Goal: Information Seeking & Learning: Learn about a topic

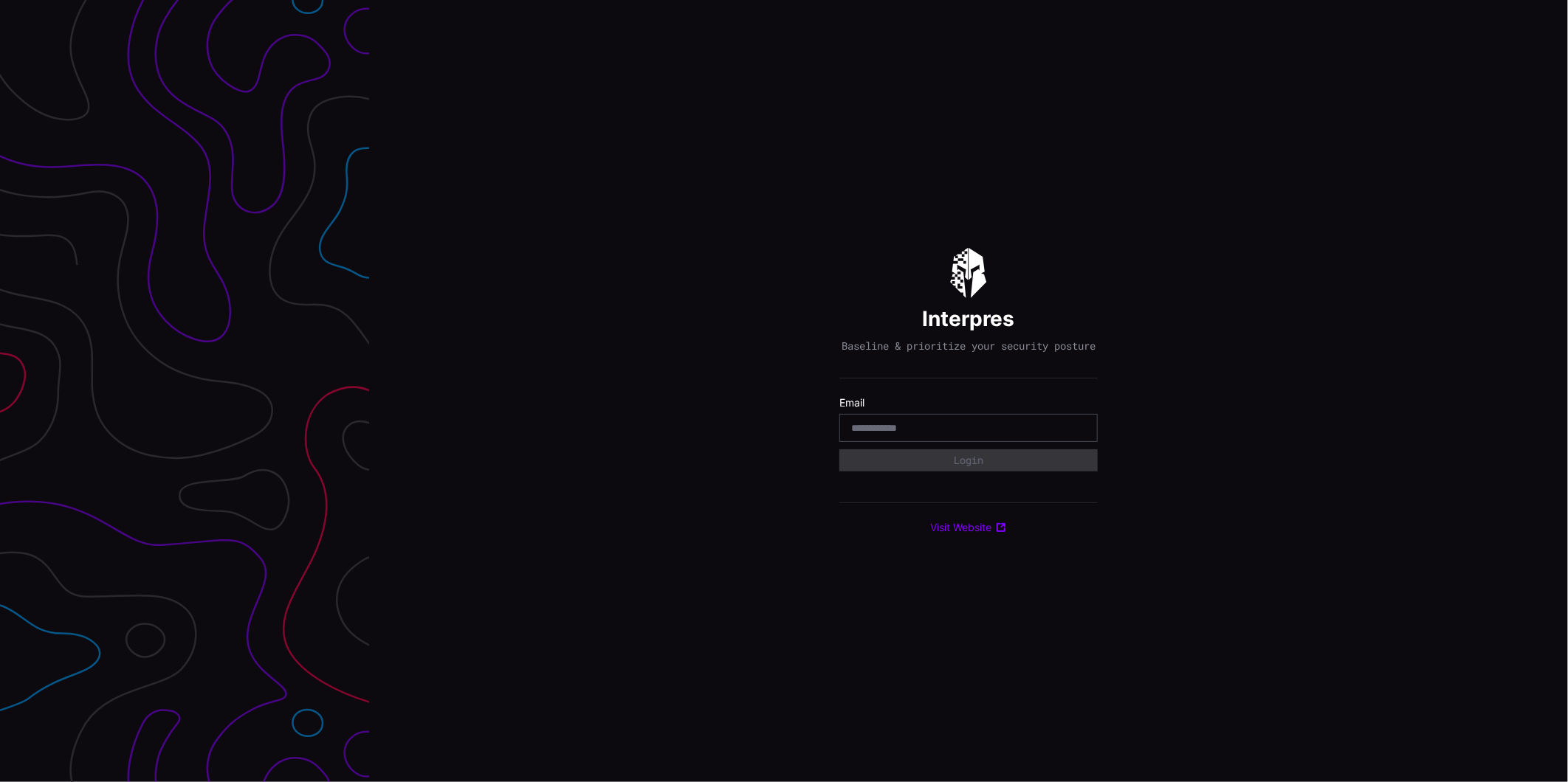
click at [928, 430] on input "email" at bounding box center [968, 428] width 234 height 14
type input "**********"
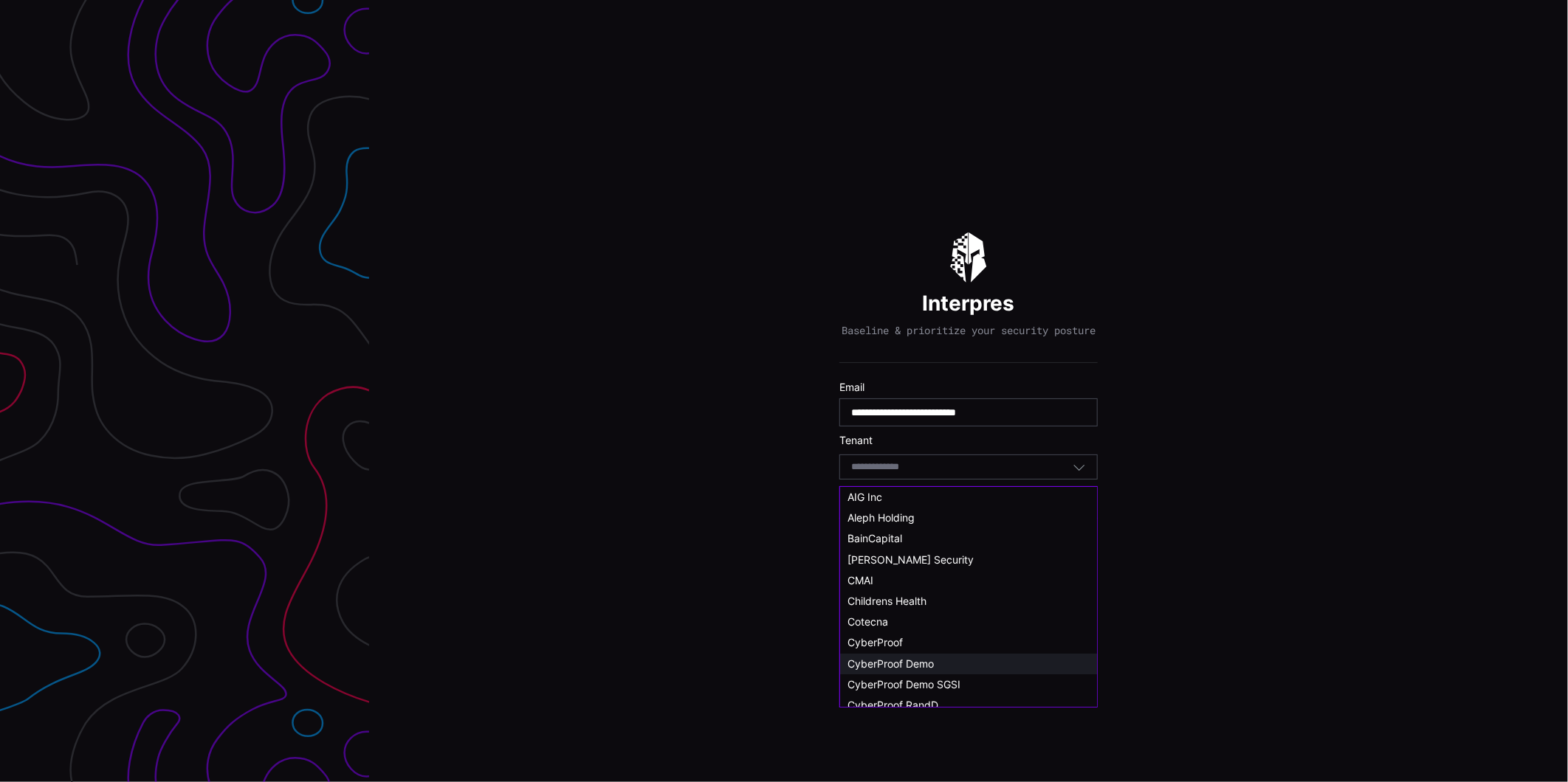
click at [893, 658] on span "CyberProof Demo" at bounding box center [890, 664] width 87 height 13
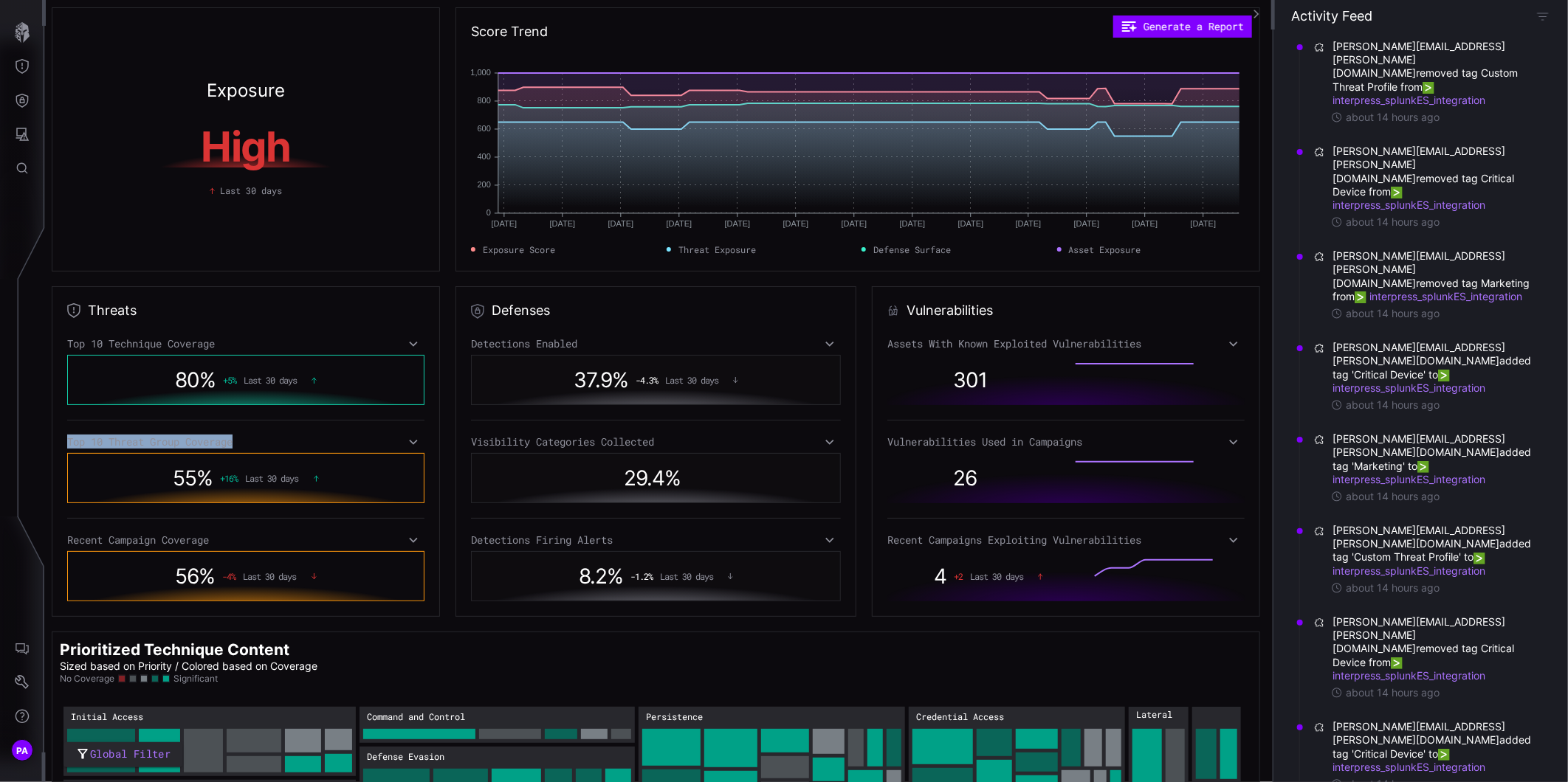
drag, startPoint x: 68, startPoint y: 440, endPoint x: 249, endPoint y: 438, distance: 181.0
click at [249, 438] on div "Top 10 Threat Group Coverage" at bounding box center [246, 442] width 357 height 14
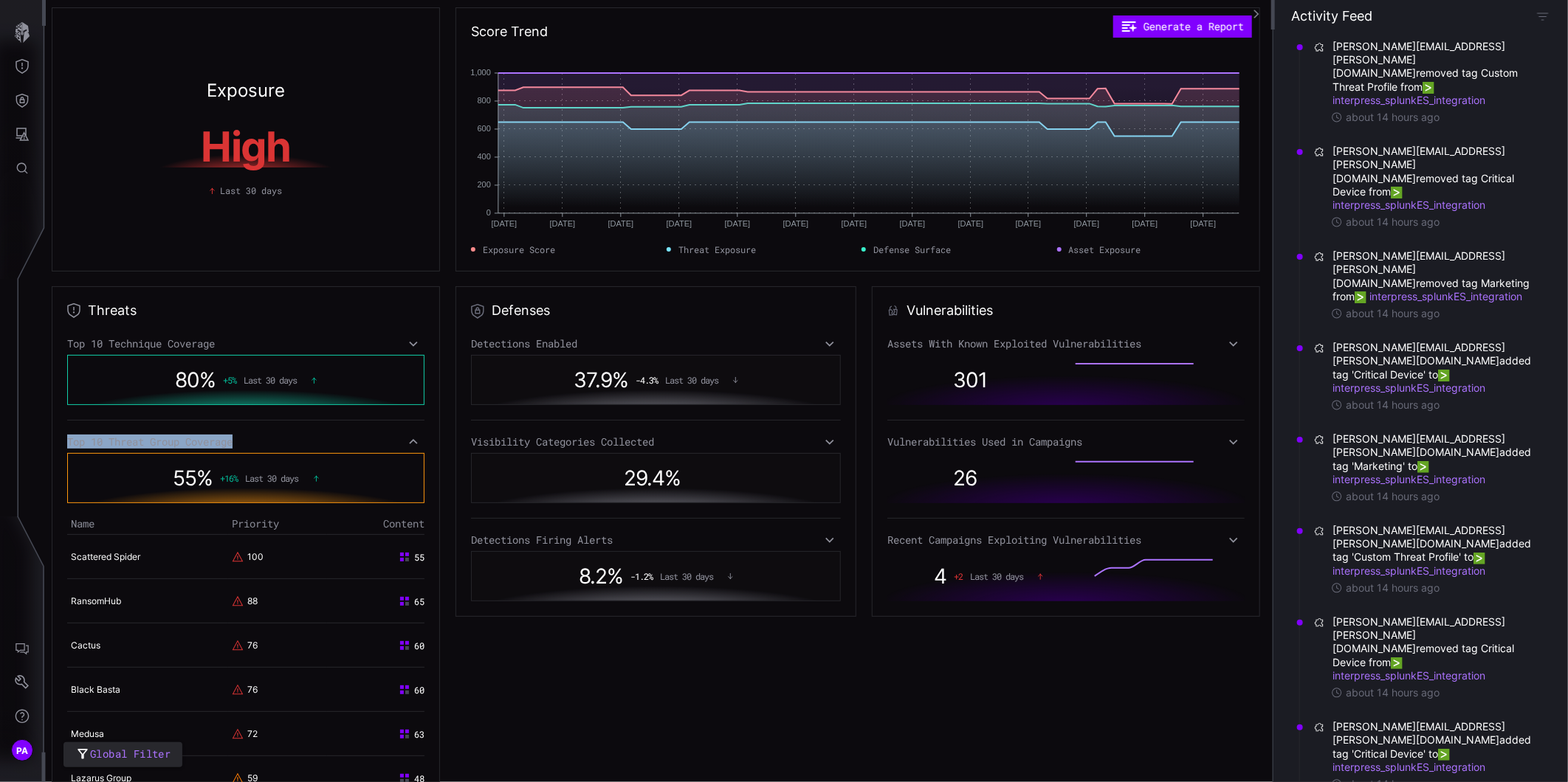
drag, startPoint x: 249, startPoint y: 438, endPoint x: 188, endPoint y: 441, distance: 61.1
click at [188, 441] on div "Top 10 Threat Group Coverage" at bounding box center [246, 442] width 357 height 14
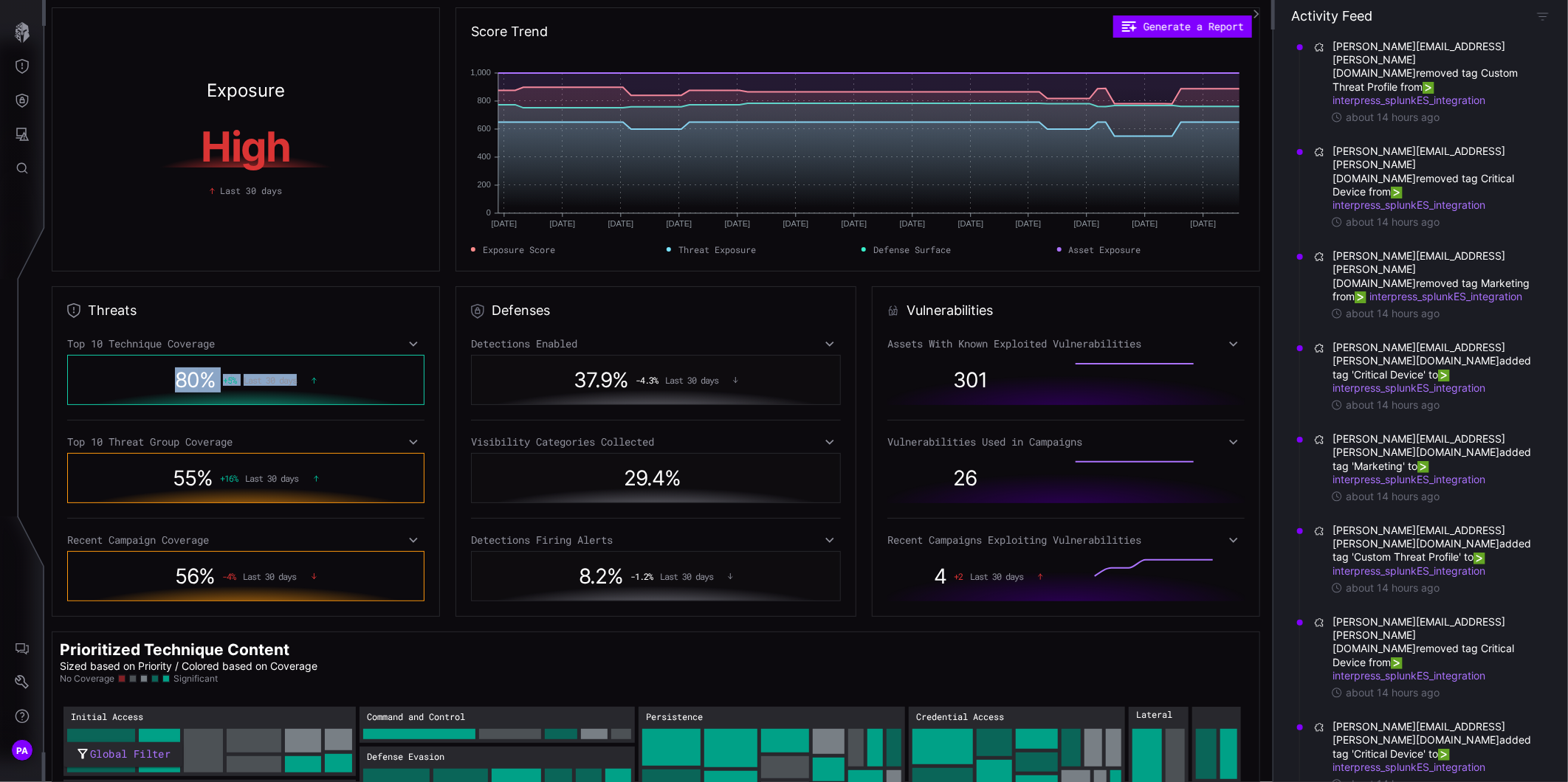
drag, startPoint x: 173, startPoint y: 377, endPoint x: 323, endPoint y: 382, distance: 150.1
click at [323, 382] on div "80 % + 5 % Last 30 days" at bounding box center [246, 380] width 297 height 34
drag, startPoint x: 128, startPoint y: 441, endPoint x: 251, endPoint y: 441, distance: 123.0
click at [251, 441] on div "Top 10 Threat Group Coverage" at bounding box center [246, 442] width 357 height 14
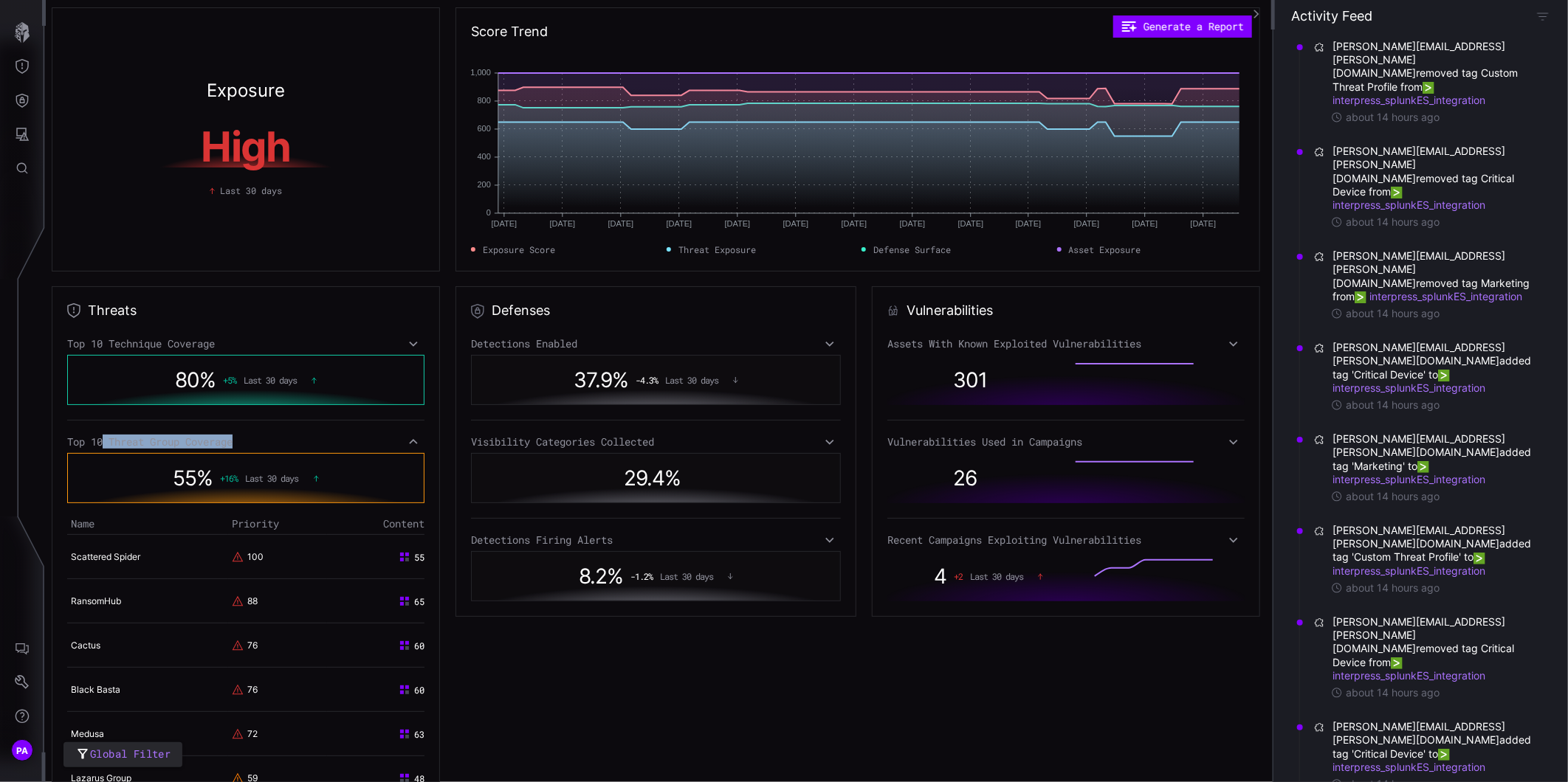
drag, startPoint x: 251, startPoint y: 441, endPoint x: 181, endPoint y: 435, distance: 70.3
click at [181, 435] on div "Top 10 Threat Group Coverage" at bounding box center [246, 442] width 357 height 14
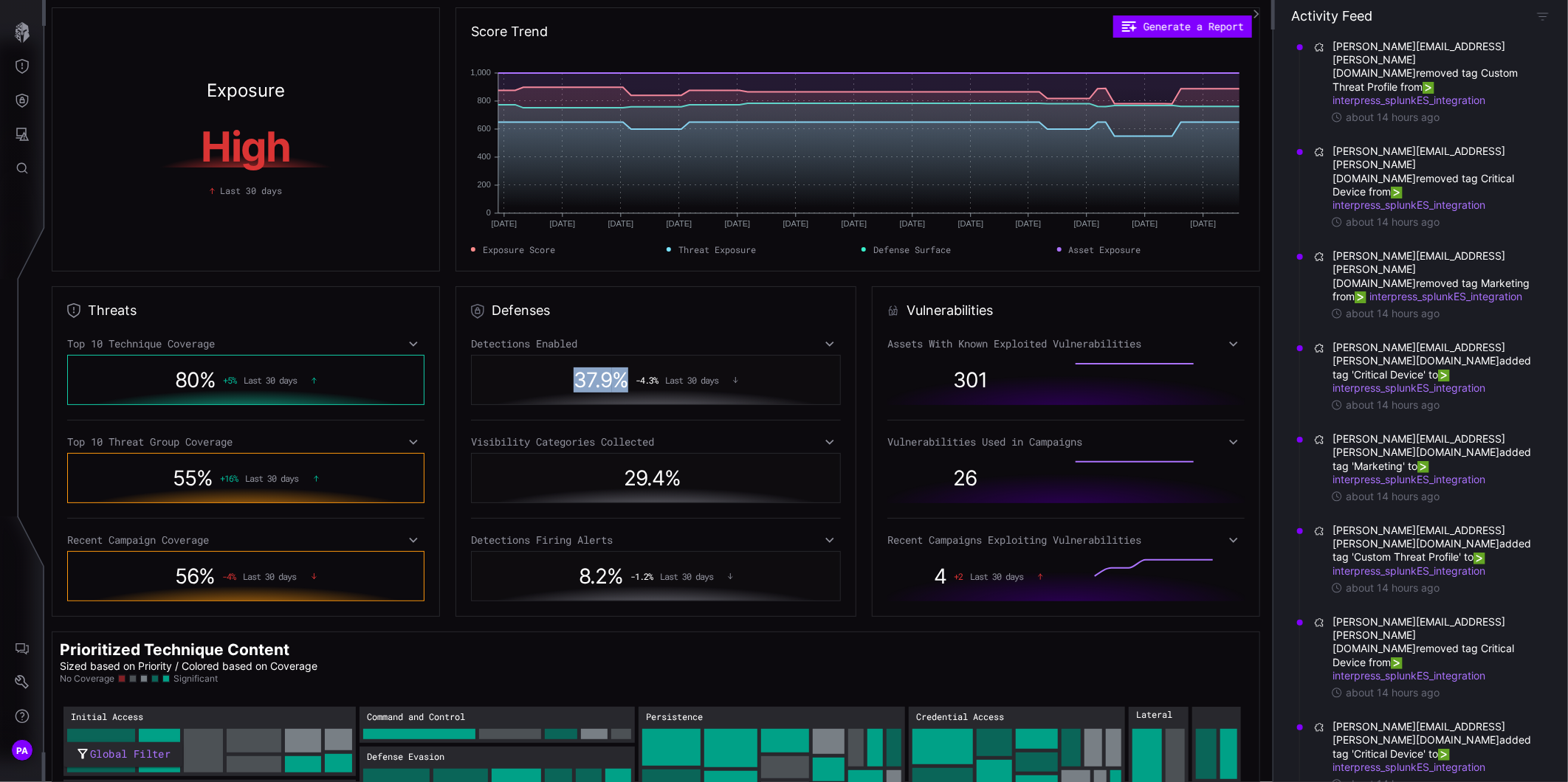
drag, startPoint x: 571, startPoint y: 374, endPoint x: 625, endPoint y: 374, distance: 54.0
click at [625, 374] on div "37.9 % -4.3 % Last 30 days" at bounding box center [656, 380] width 354 height 34
drag, startPoint x: 609, startPoint y: 480, endPoint x: 687, endPoint y: 473, distance: 78.3
click at [687, 473] on div "29.4 %" at bounding box center [656, 478] width 354 height 34
click at [572, 573] on div "8.2 % -1.2 % Last 30 days" at bounding box center [656, 576] width 354 height 34
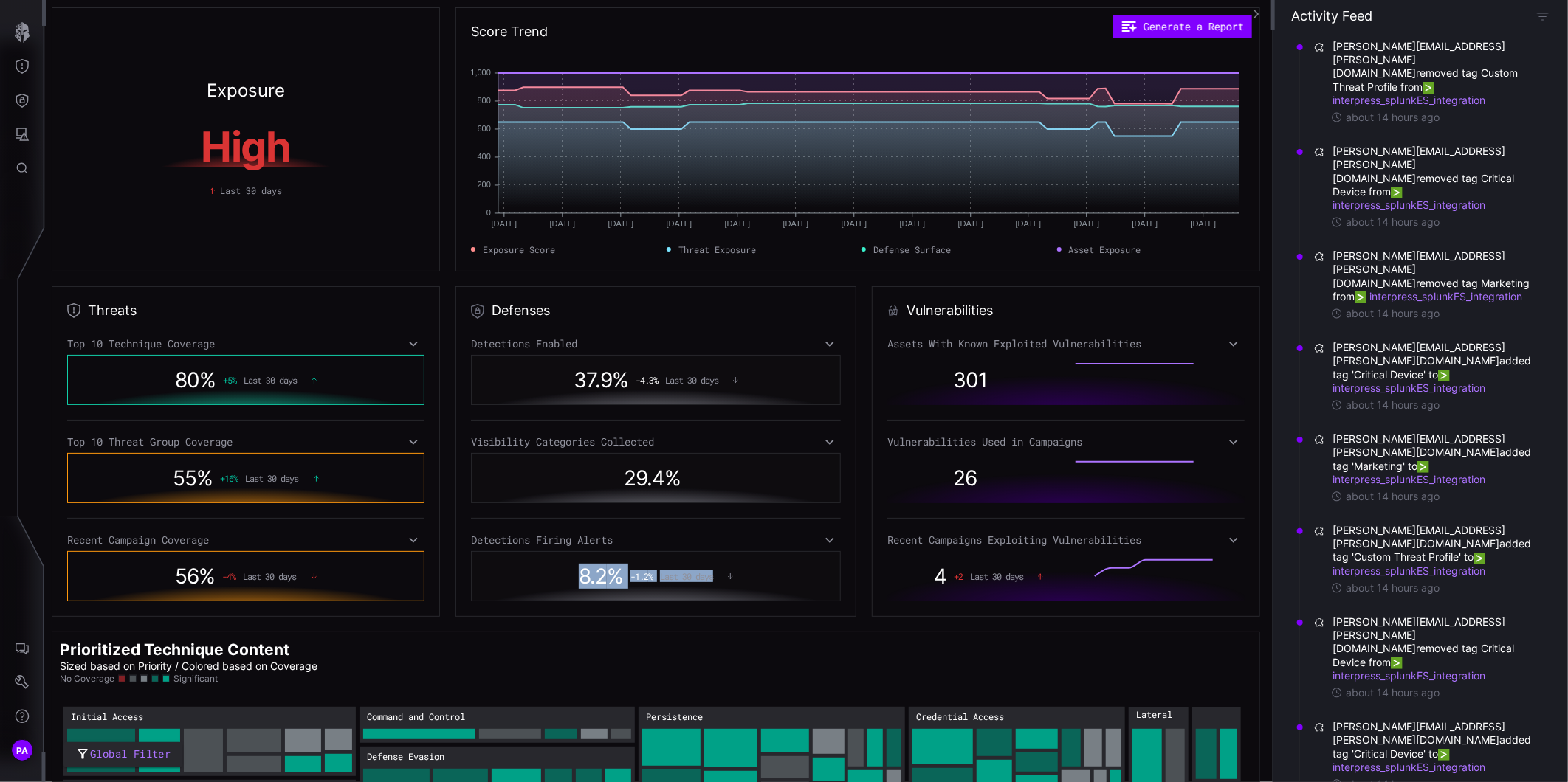
drag, startPoint x: 571, startPoint y: 578, endPoint x: 732, endPoint y: 572, distance: 161.1
click at [732, 572] on div "8.2 % -1.2 % Last 30 days" at bounding box center [656, 576] width 354 height 34
drag, startPoint x: 948, startPoint y: 341, endPoint x: 1108, endPoint y: 335, distance: 160.1
click at [1108, 335] on div "Vulnerabilities Assets With Known Exploited Vulnerabilities 301 Vulnerabilities…" at bounding box center [1066, 451] width 388 height 331
drag, startPoint x: 965, startPoint y: 440, endPoint x: 1068, endPoint y: 440, distance: 103.0
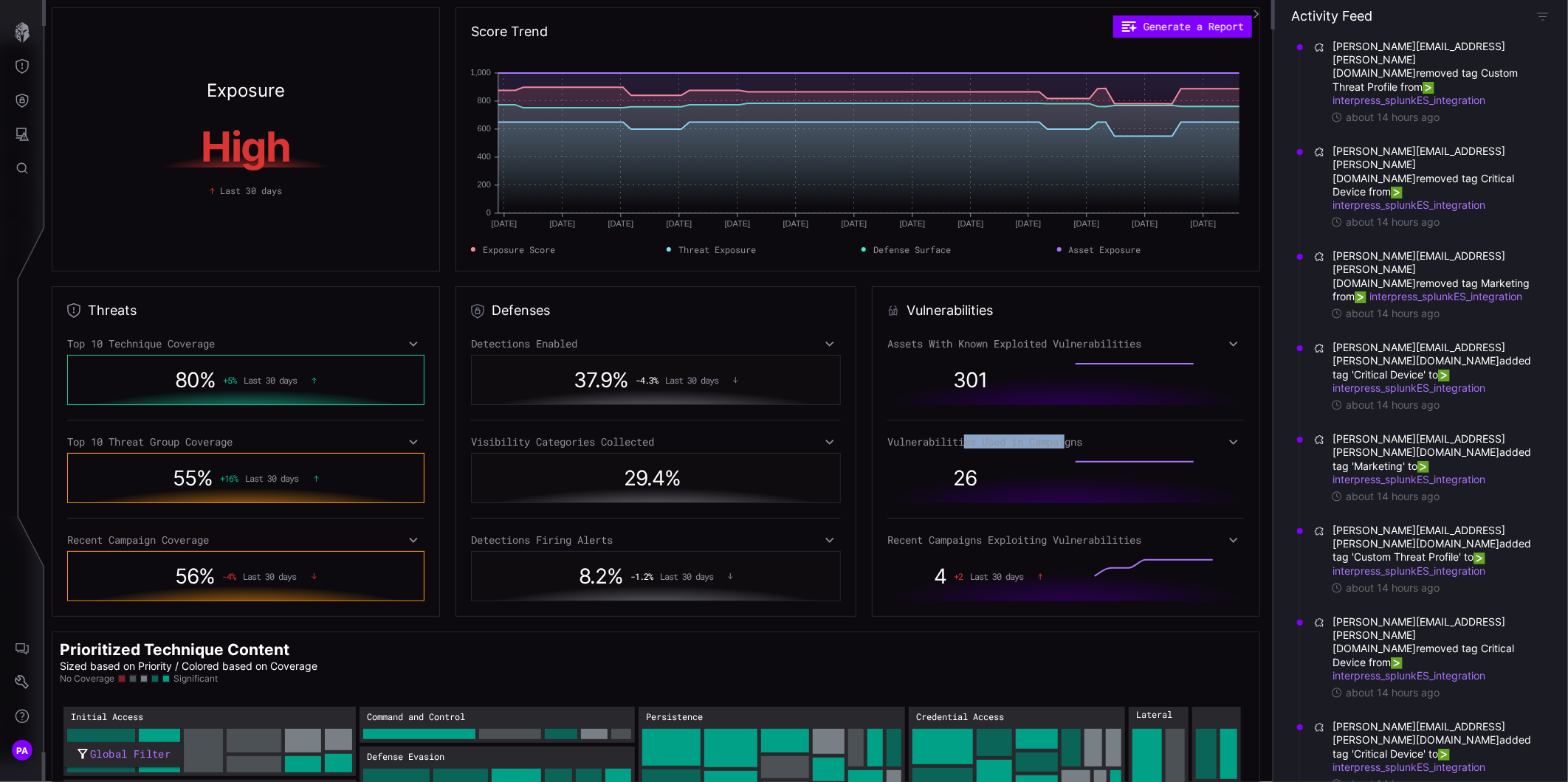
click at [1068, 440] on div "Vulnerabilities Used in Campaigns" at bounding box center [1066, 442] width 357 height 14
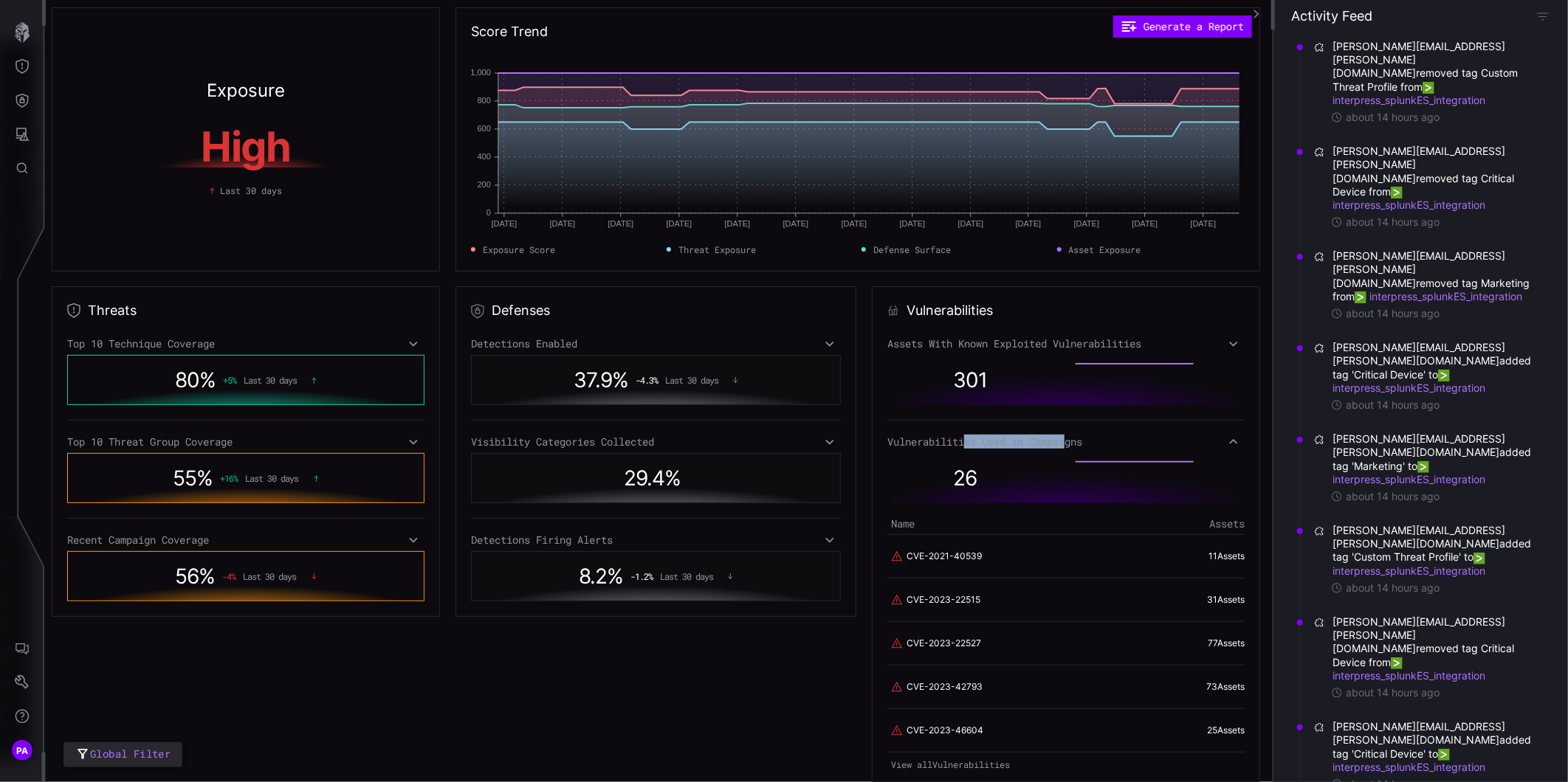
click at [984, 439] on div "Vulnerabilities Used in Campaigns" at bounding box center [1066, 442] width 357 height 14
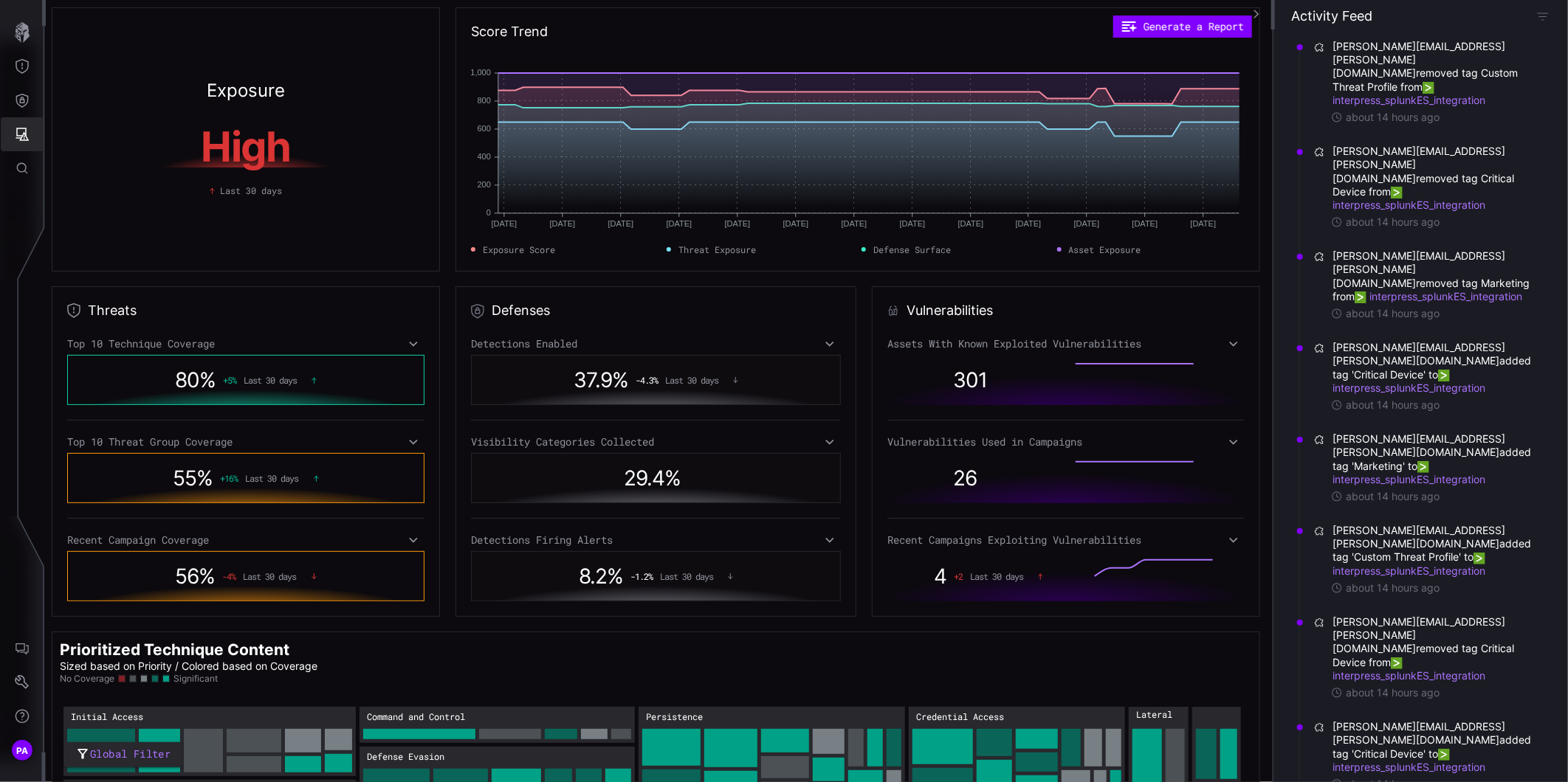
click at [20, 135] on icon "Attack Surface" at bounding box center [23, 134] width 14 height 14
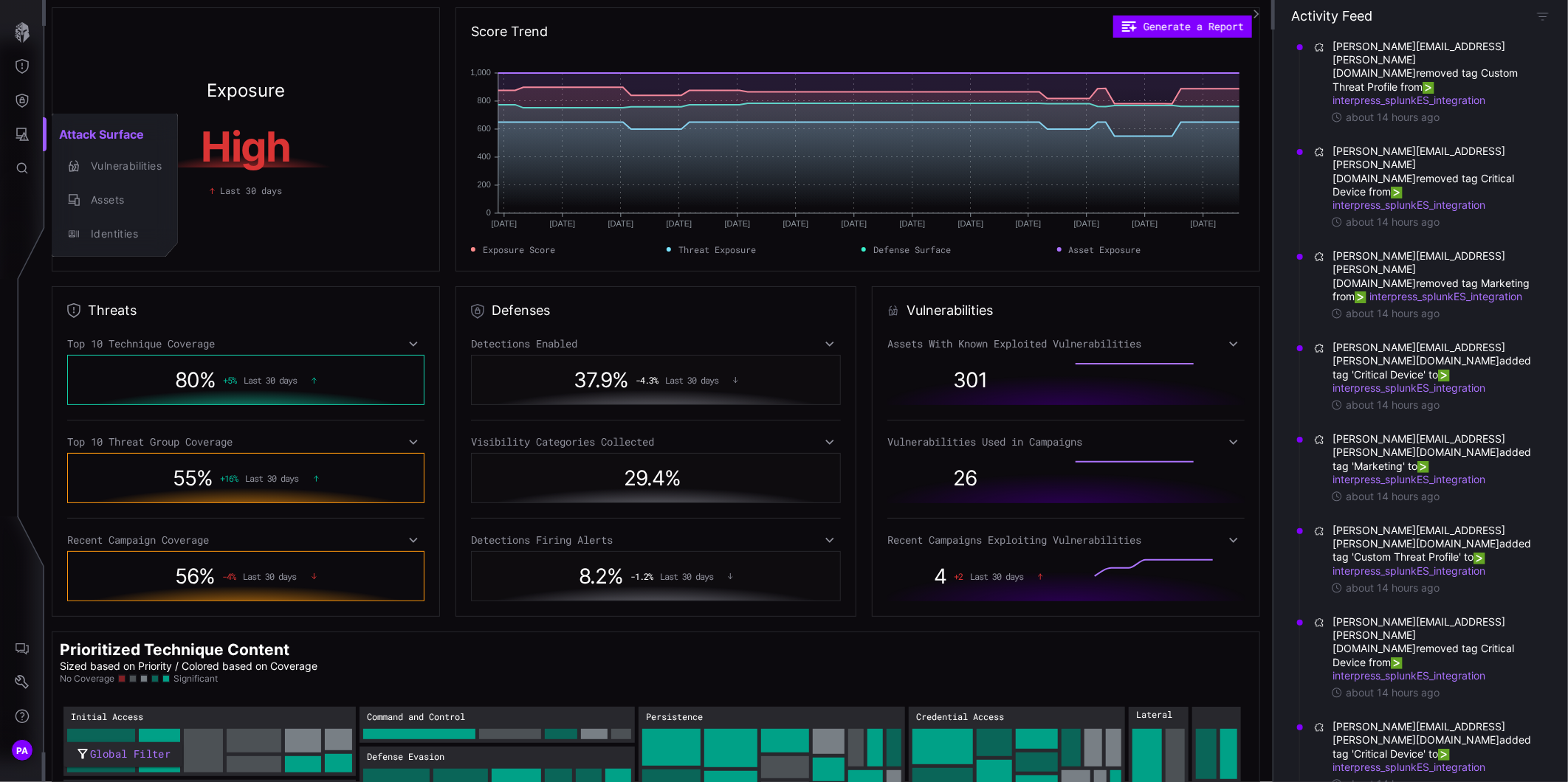
click at [20, 100] on div at bounding box center [784, 391] width 1568 height 782
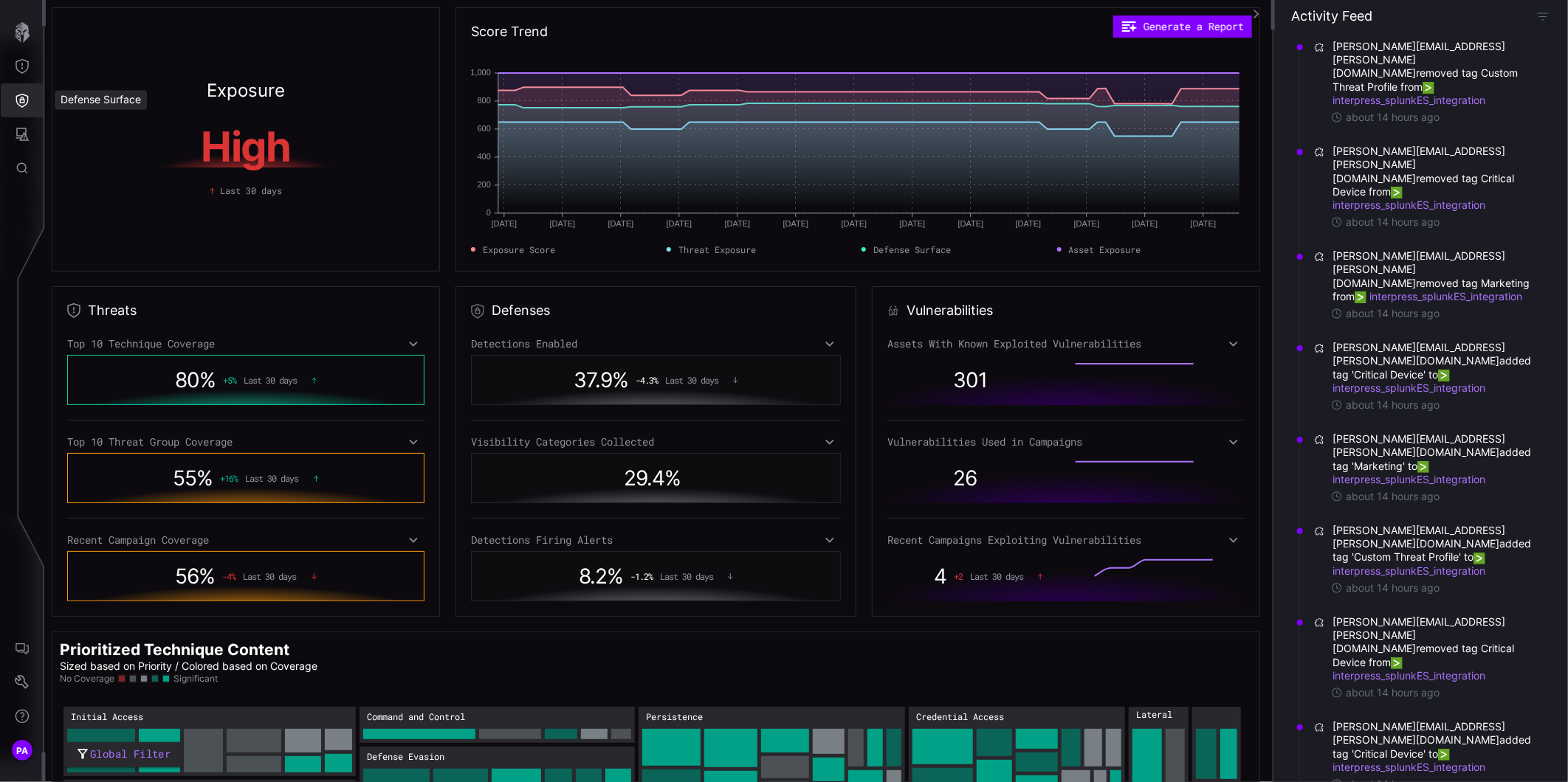
click at [23, 53] on button "Threat Exposure" at bounding box center [22, 66] width 43 height 34
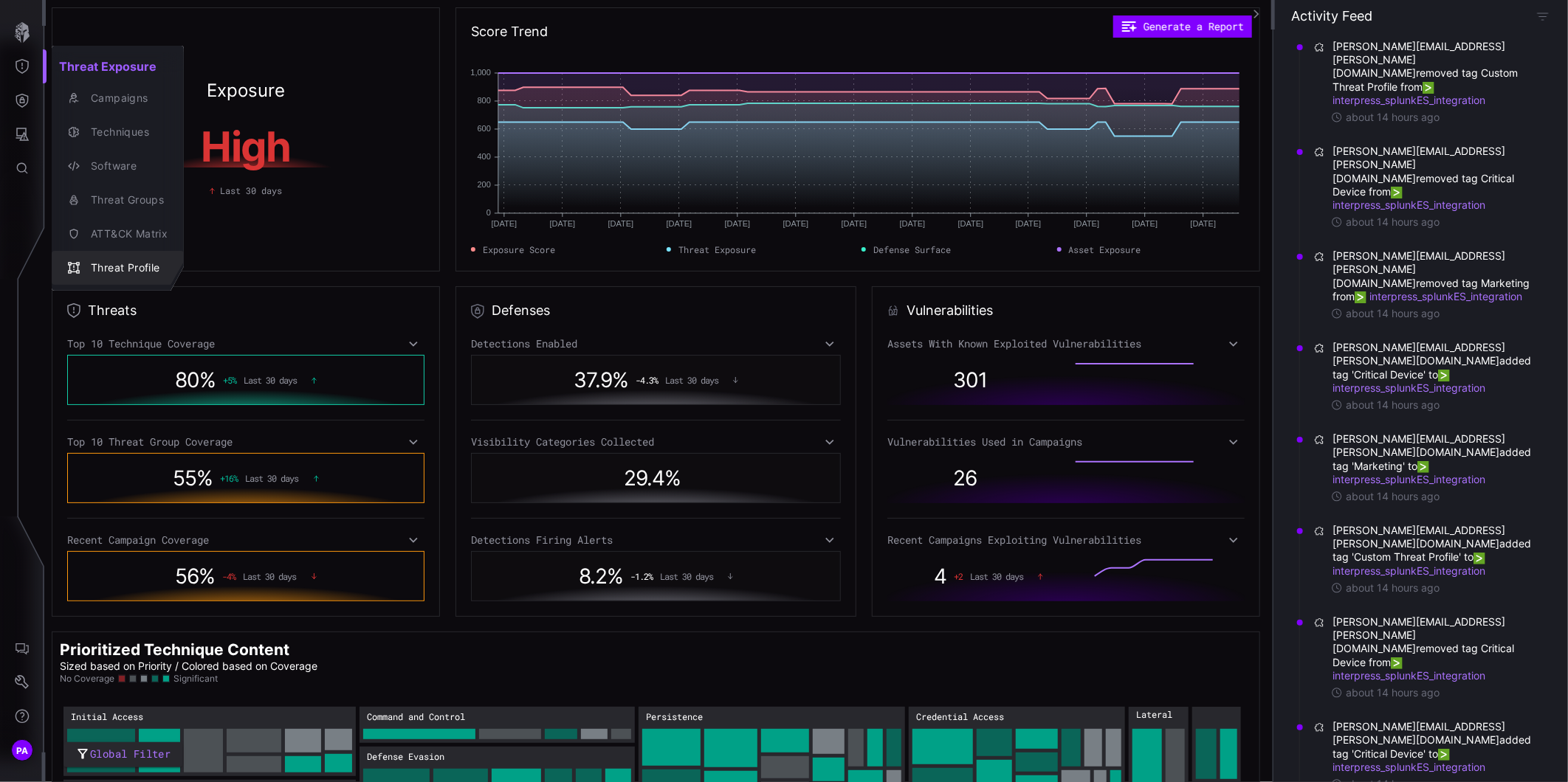
click at [121, 267] on div "Threat Profile" at bounding box center [126, 268] width 84 height 18
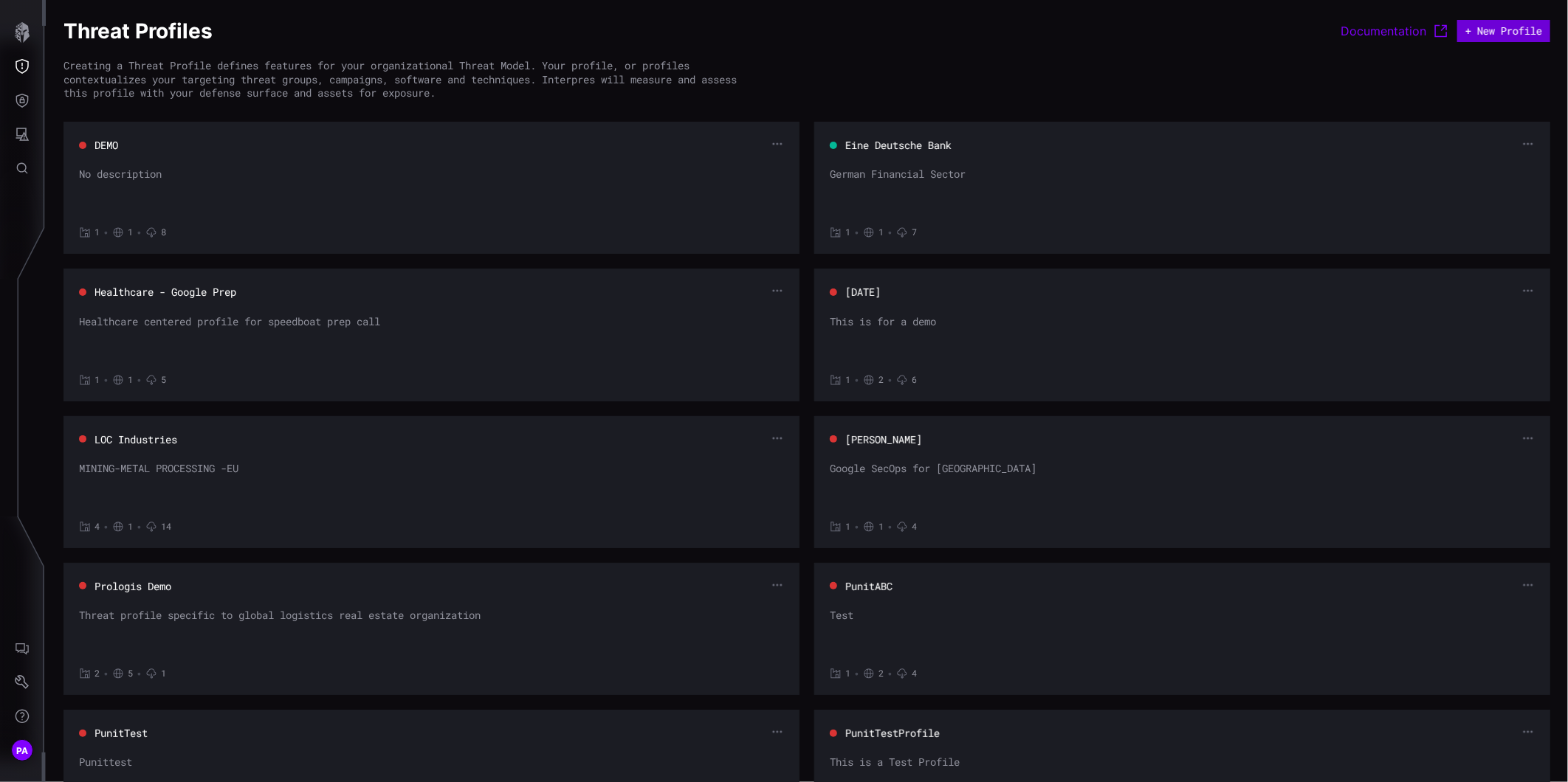
click at [1484, 31] on button "+ New Profile" at bounding box center [1503, 30] width 93 height 22
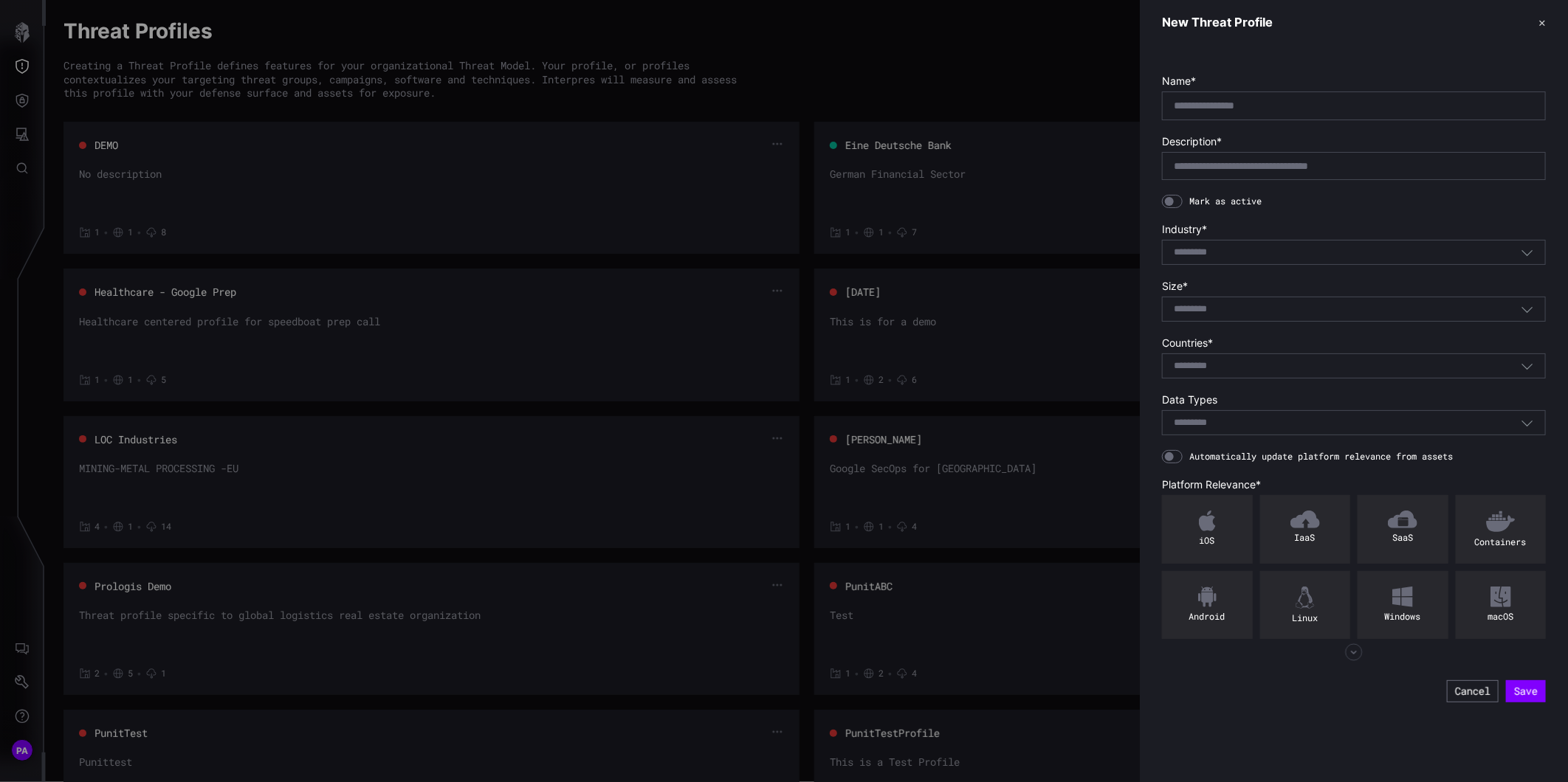
click at [1226, 98] on div at bounding box center [1353, 105] width 384 height 28
click at [1226, 99] on input "text" at bounding box center [1354, 105] width 360 height 14
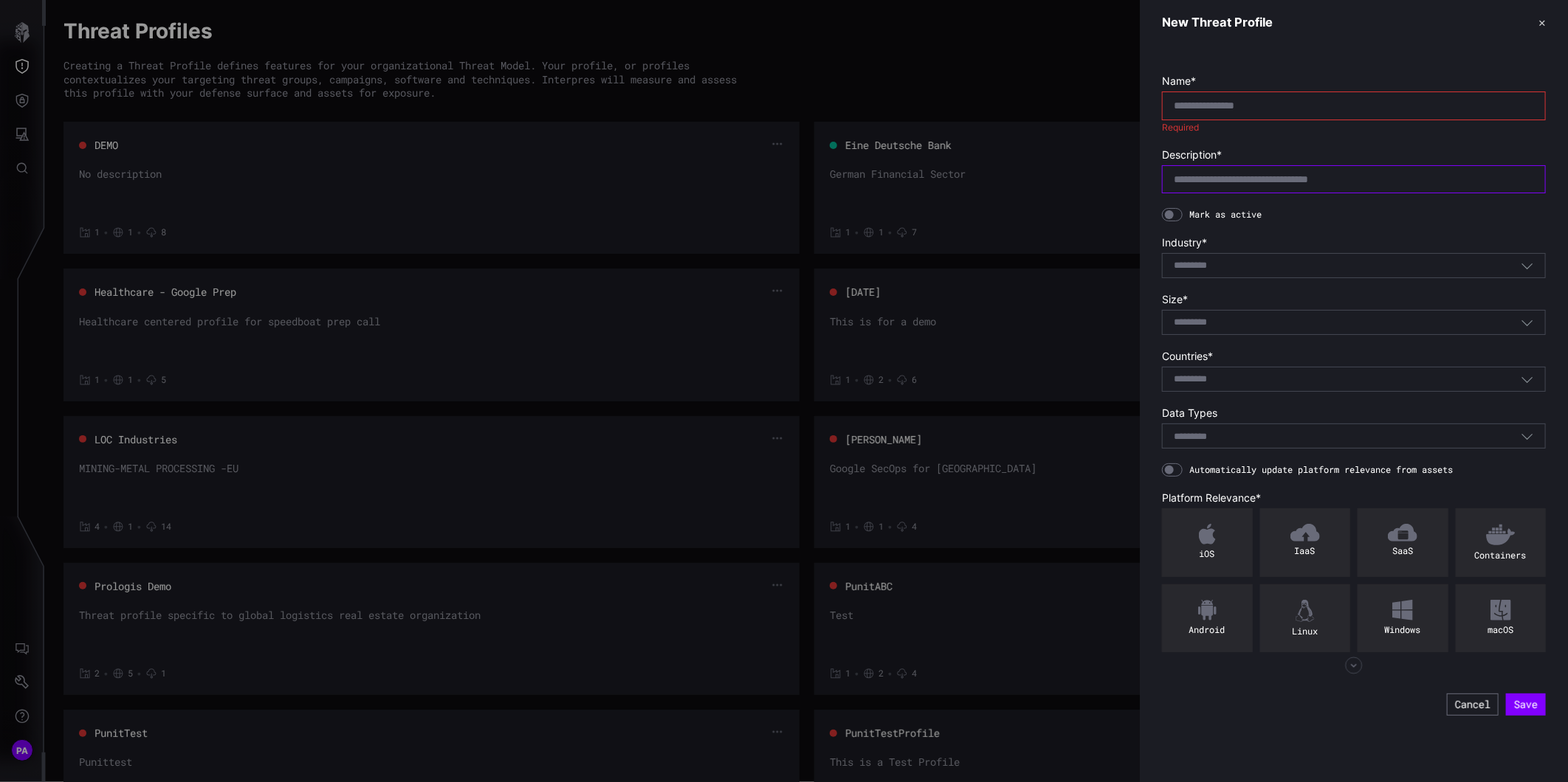
click at [1187, 166] on div at bounding box center [1353, 179] width 384 height 28
click at [1174, 276] on div "Select..." at bounding box center [1353, 265] width 384 height 25
click at [1246, 252] on section "Industry * Select..." at bounding box center [1353, 257] width 384 height 42
click at [1218, 328] on input at bounding box center [1200, 322] width 54 height 13
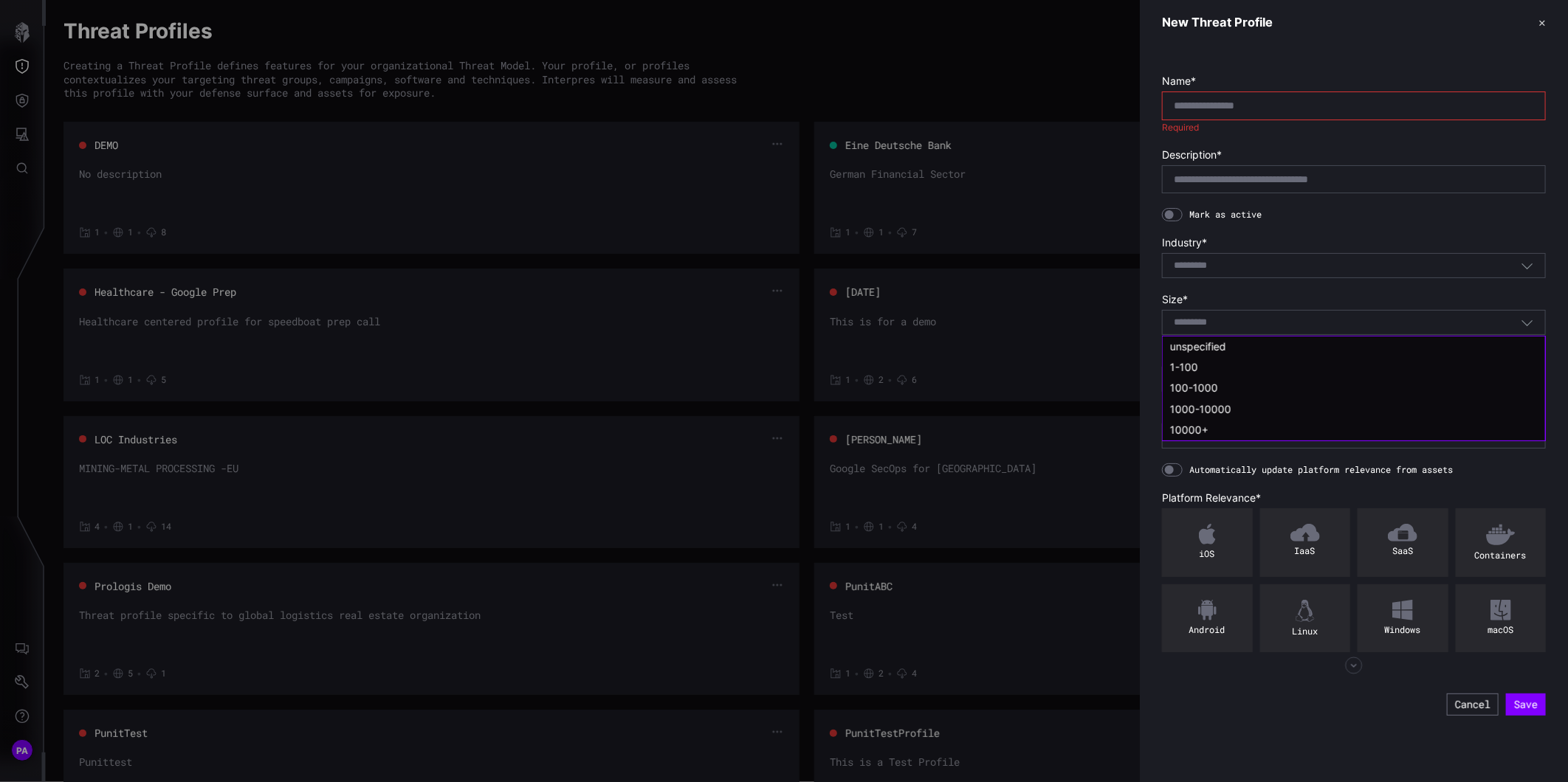
click at [1220, 317] on input at bounding box center [1200, 322] width 54 height 13
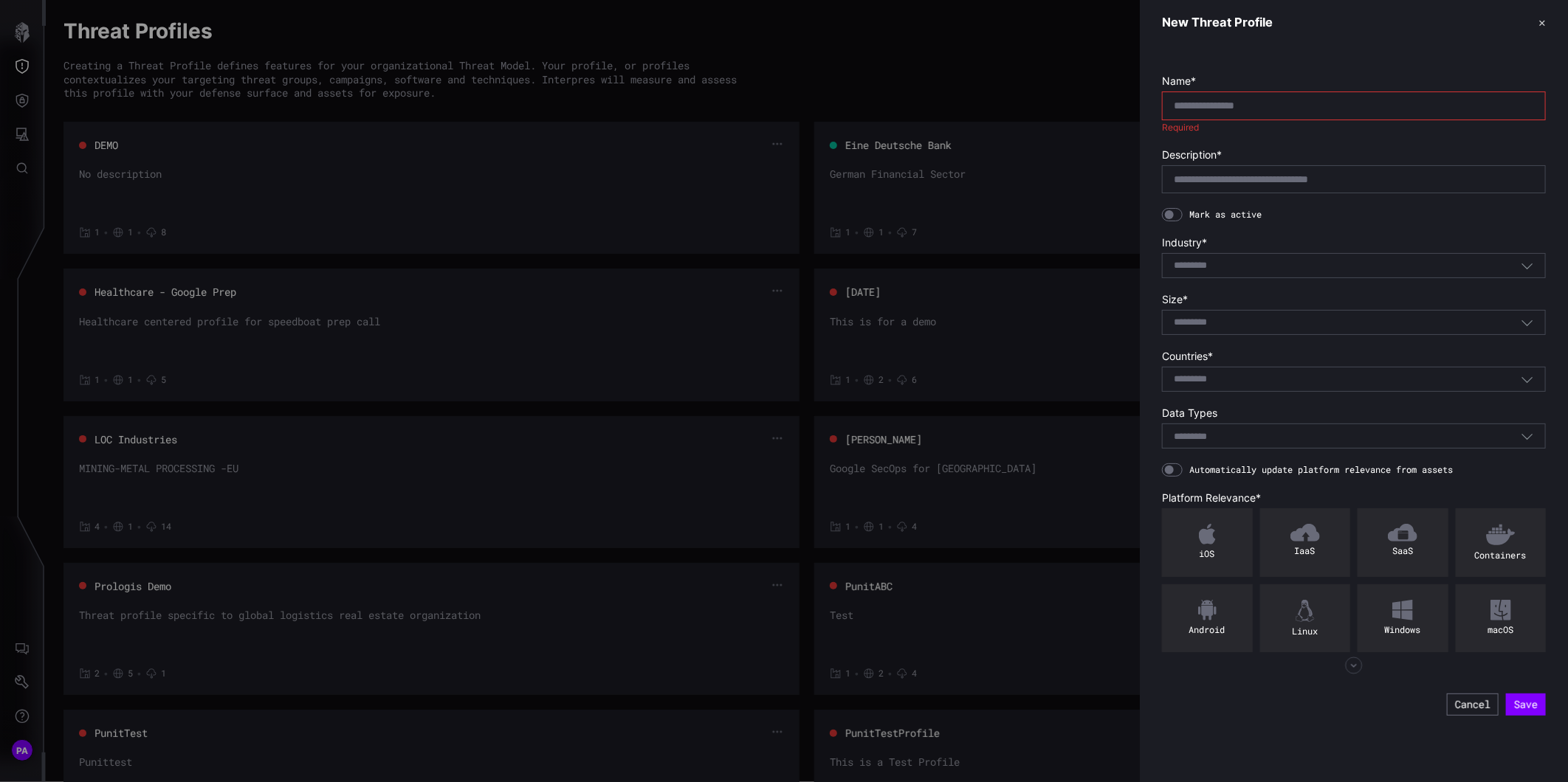
click at [1286, 299] on label "Size *" at bounding box center [1353, 300] width 384 height 14
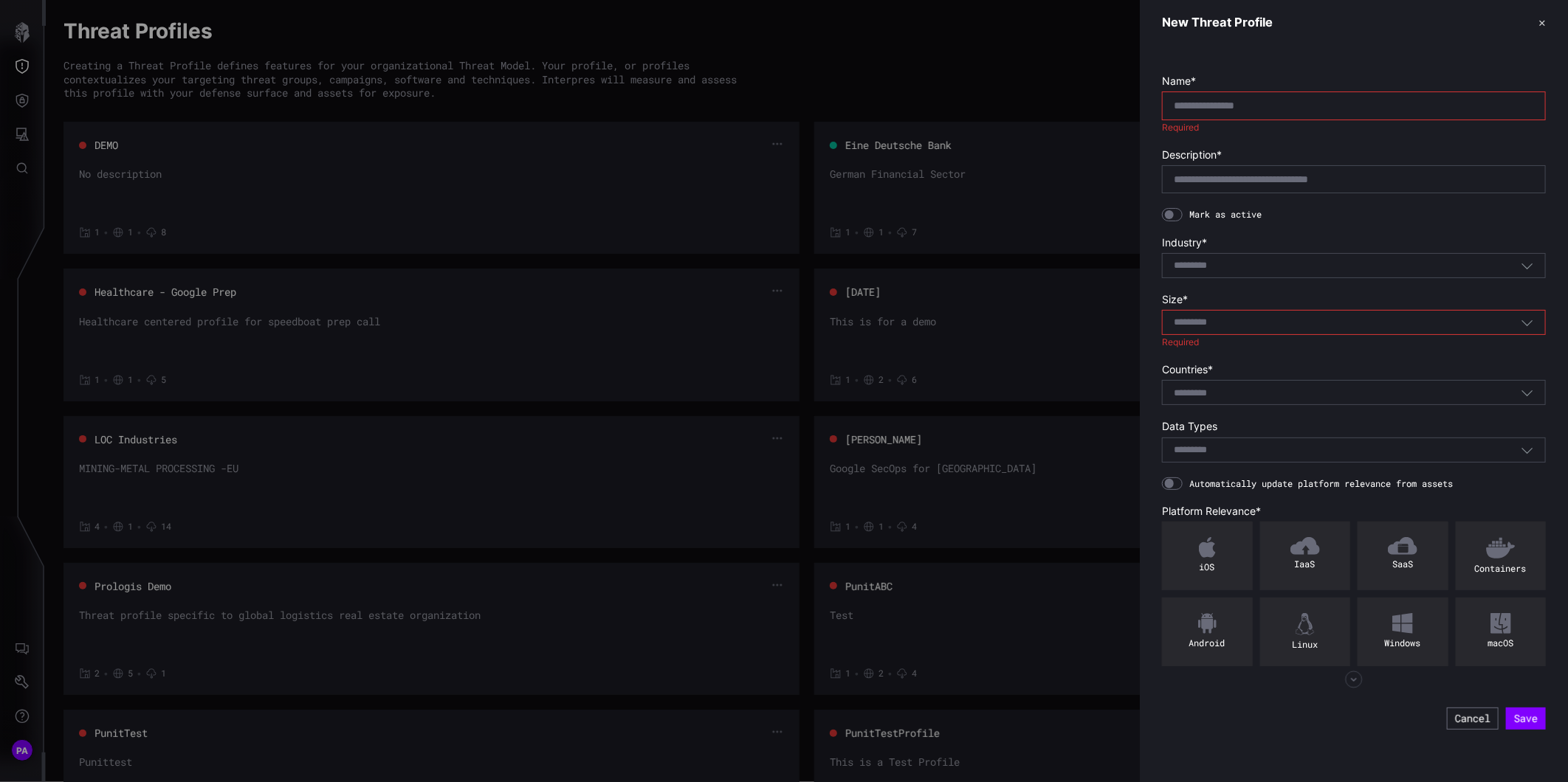
click at [1221, 397] on input at bounding box center [1200, 393] width 54 height 13
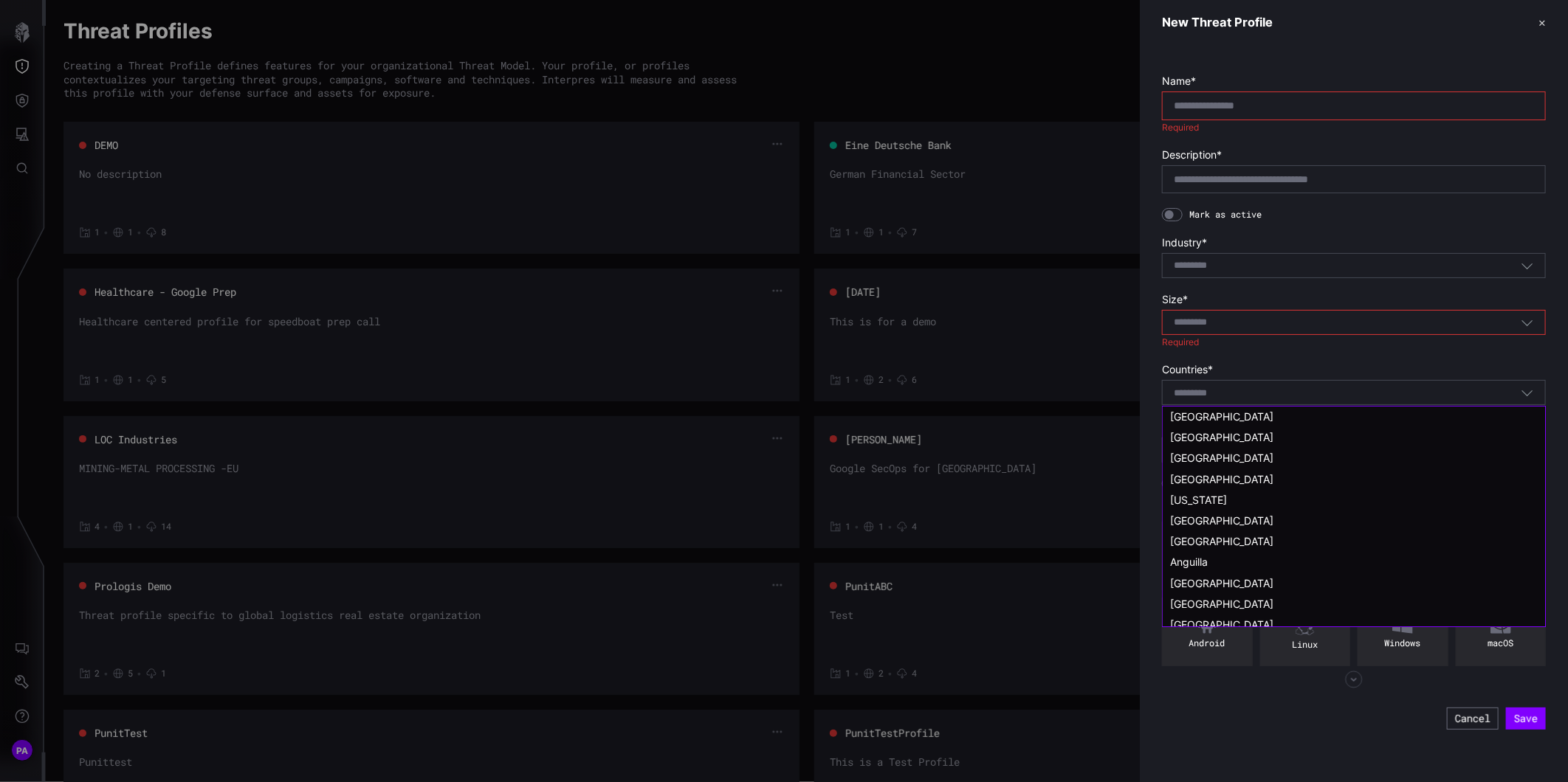
click at [1221, 397] on input at bounding box center [1200, 393] width 54 height 13
click at [1222, 389] on input at bounding box center [1200, 393] width 54 height 13
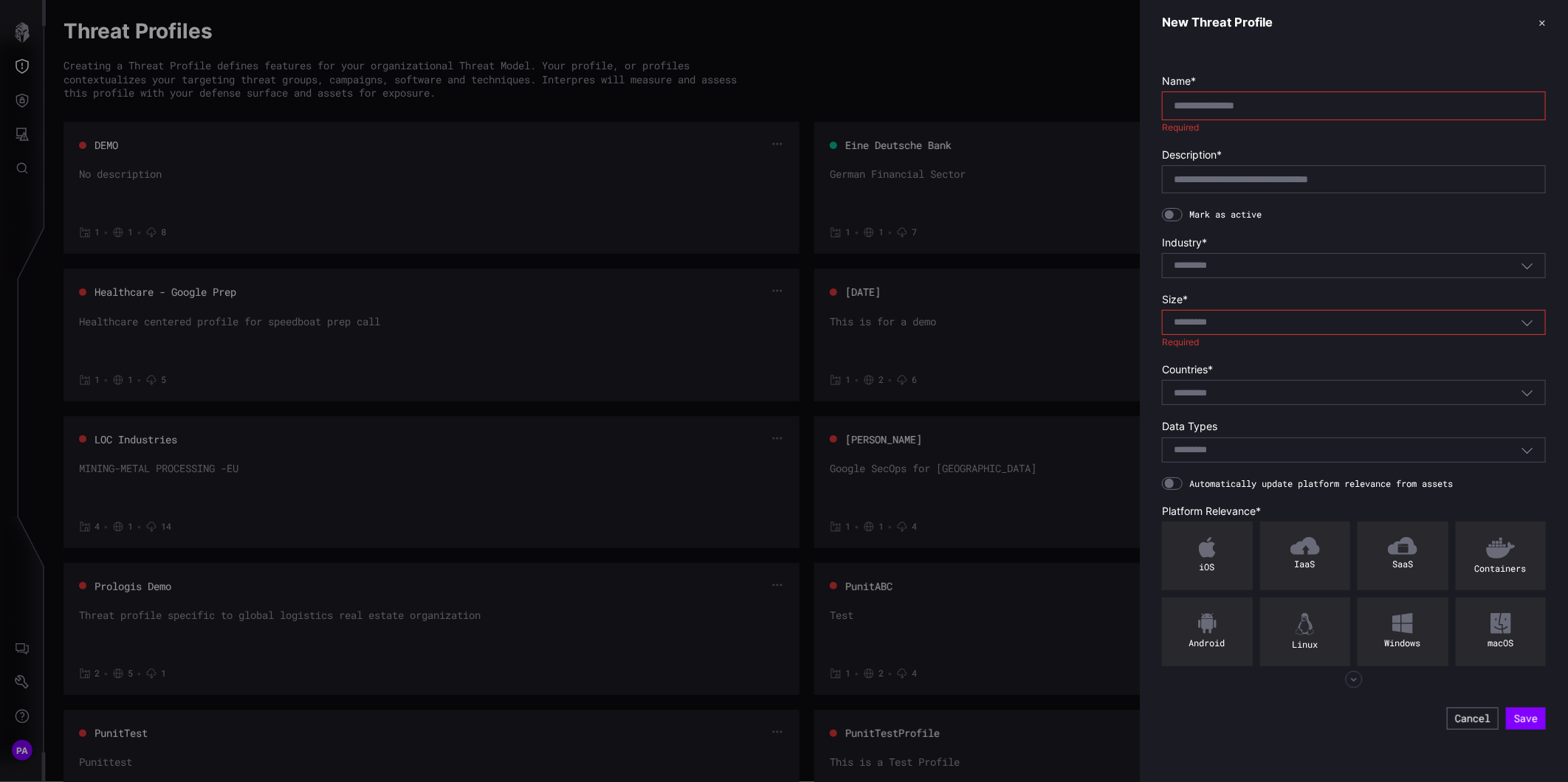
click at [1319, 372] on label "Countries *" at bounding box center [1353, 370] width 384 height 14
click at [1223, 446] on input at bounding box center [1200, 451] width 54 height 13
click at [1232, 425] on label "Data Types" at bounding box center [1353, 426] width 384 height 14
click at [5, 29] on div at bounding box center [784, 391] width 1568 height 782
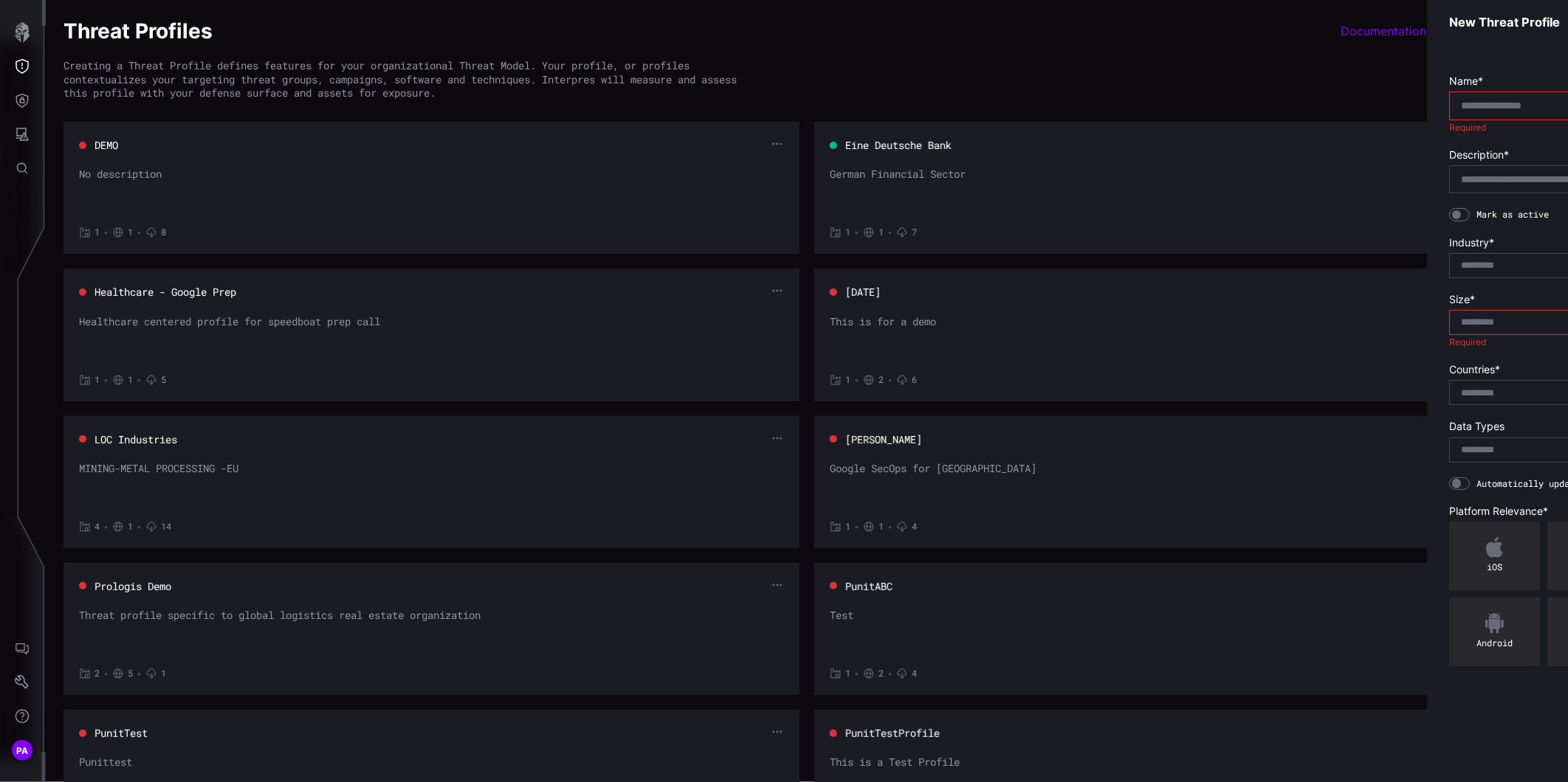
click at [22, 30] on div at bounding box center [784, 391] width 1568 height 782
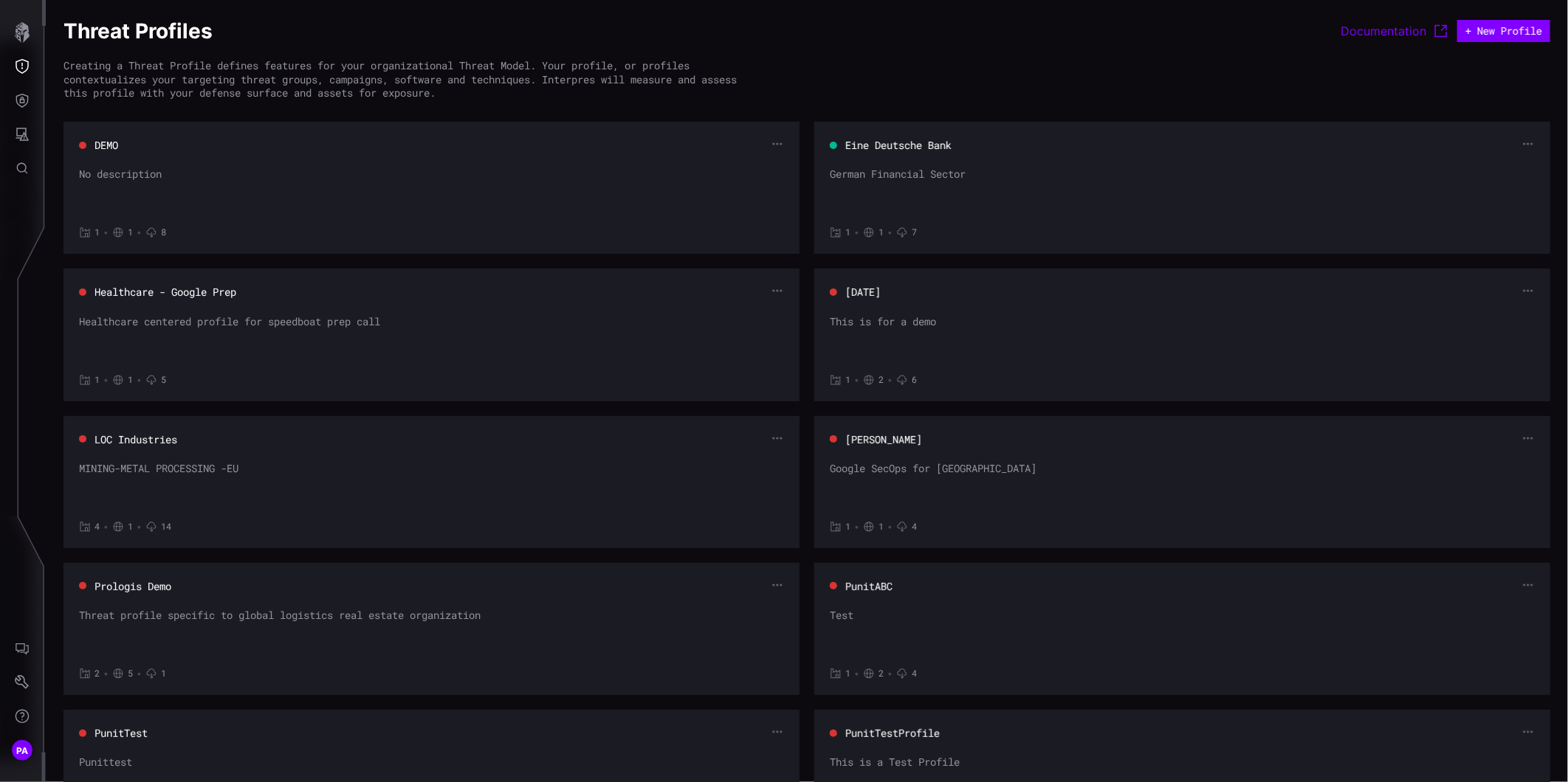
click at [23, 32] on icon "button" at bounding box center [23, 32] width 15 height 20
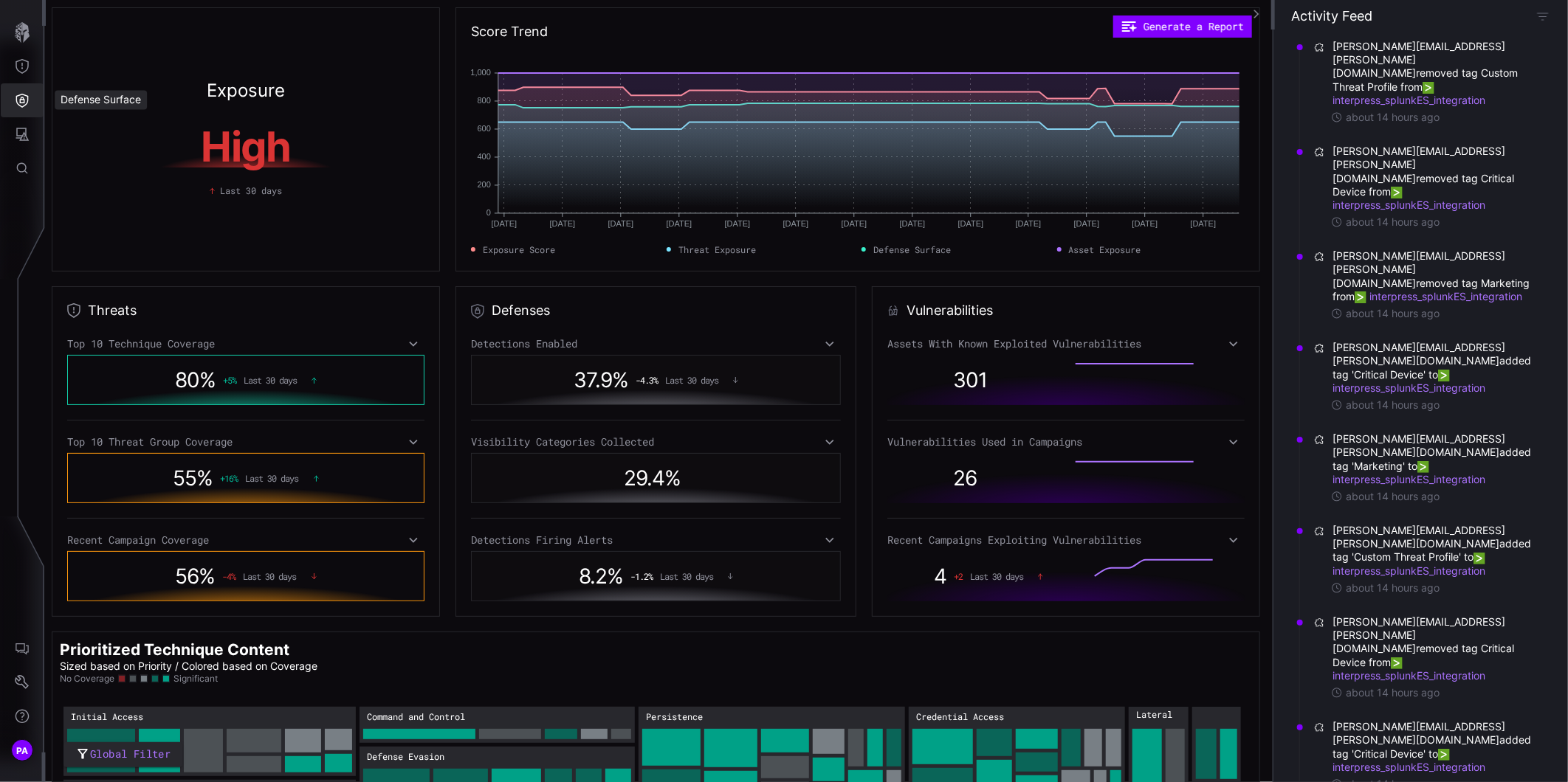
click at [23, 103] on icon "Defense Surface" at bounding box center [23, 100] width 15 height 15
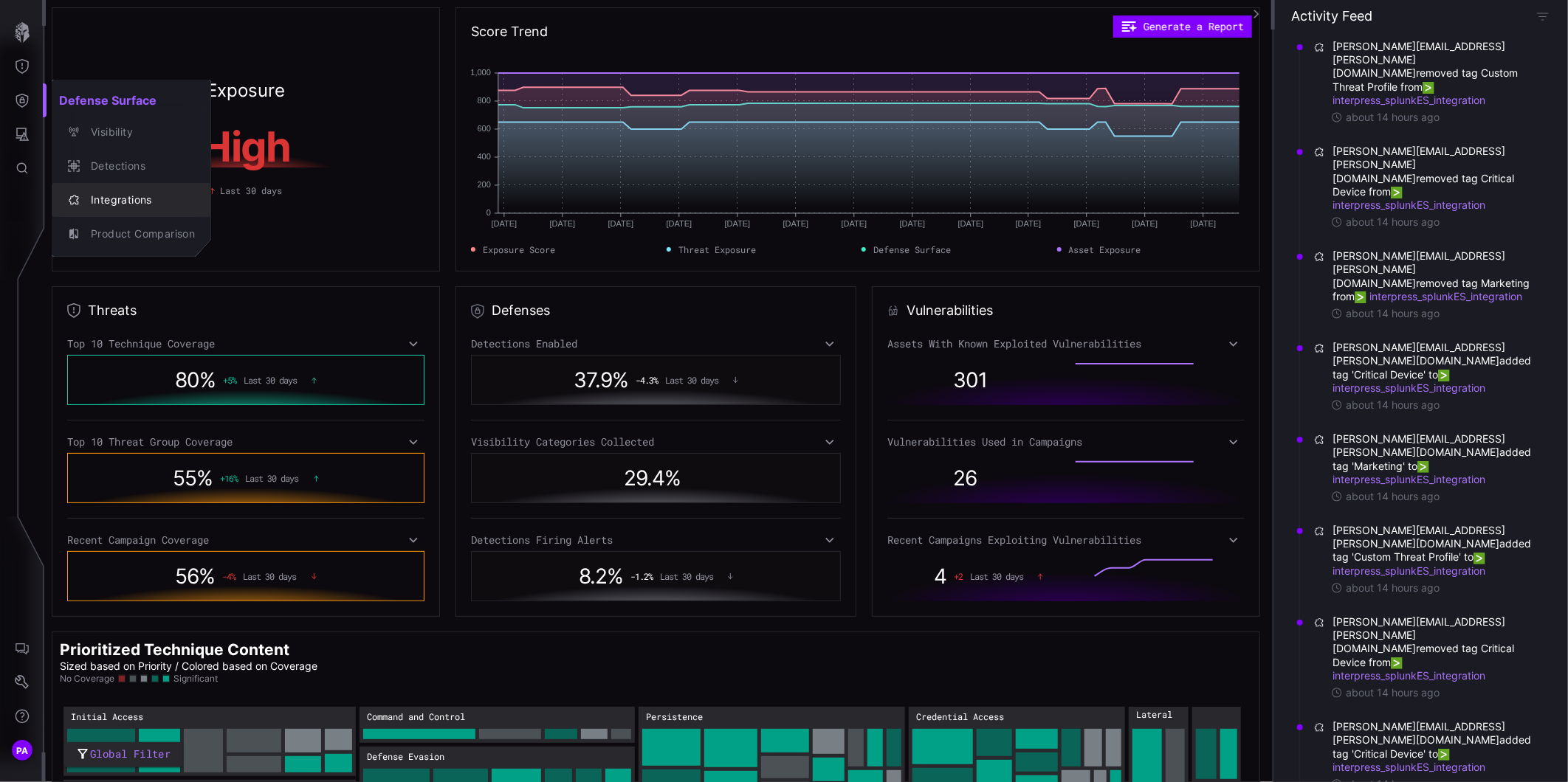
click at [100, 197] on div "Integrations" at bounding box center [139, 200] width 112 height 18
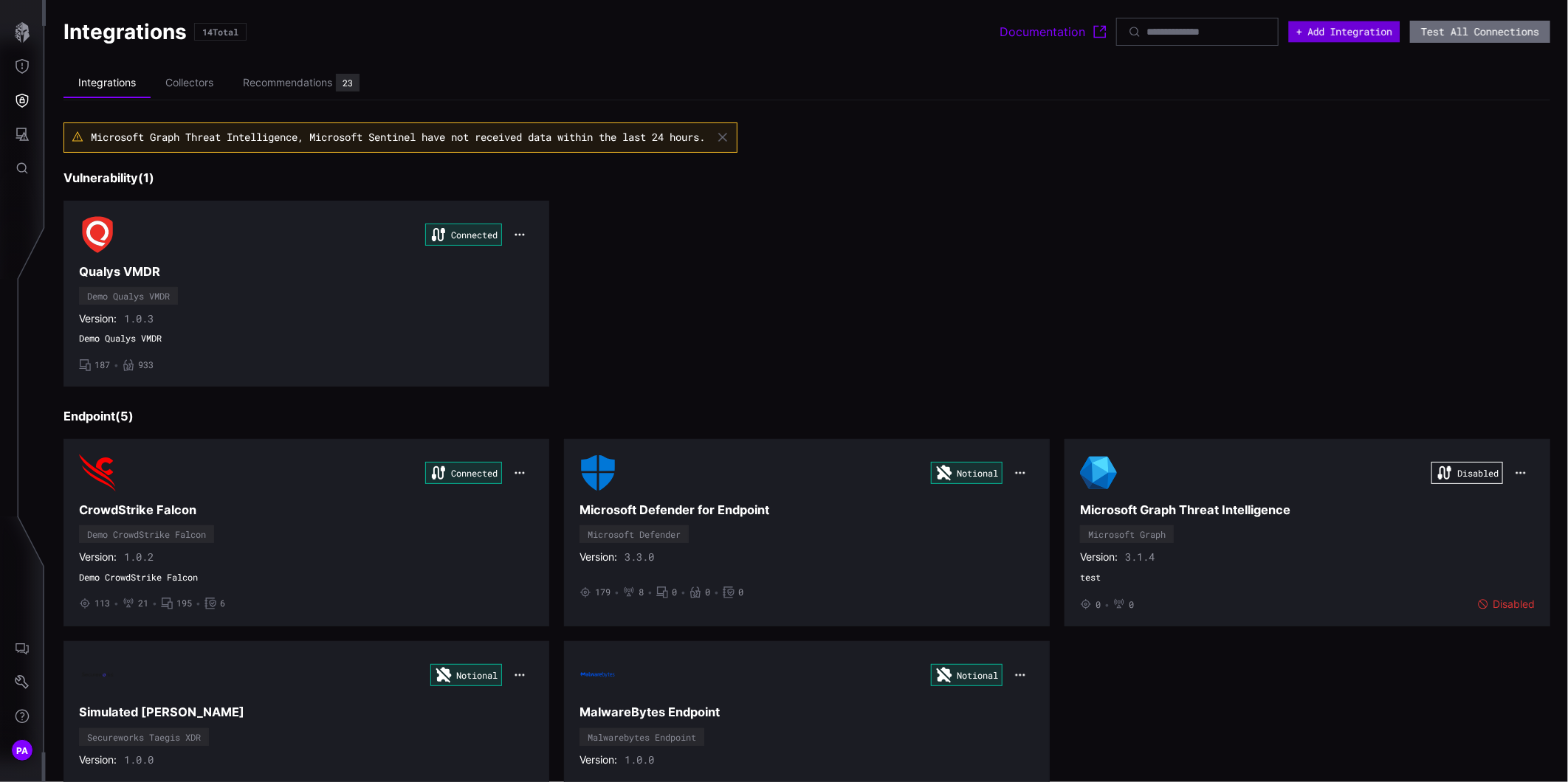
click at [1340, 26] on button "+ Add Integration" at bounding box center [1345, 32] width 112 height 21
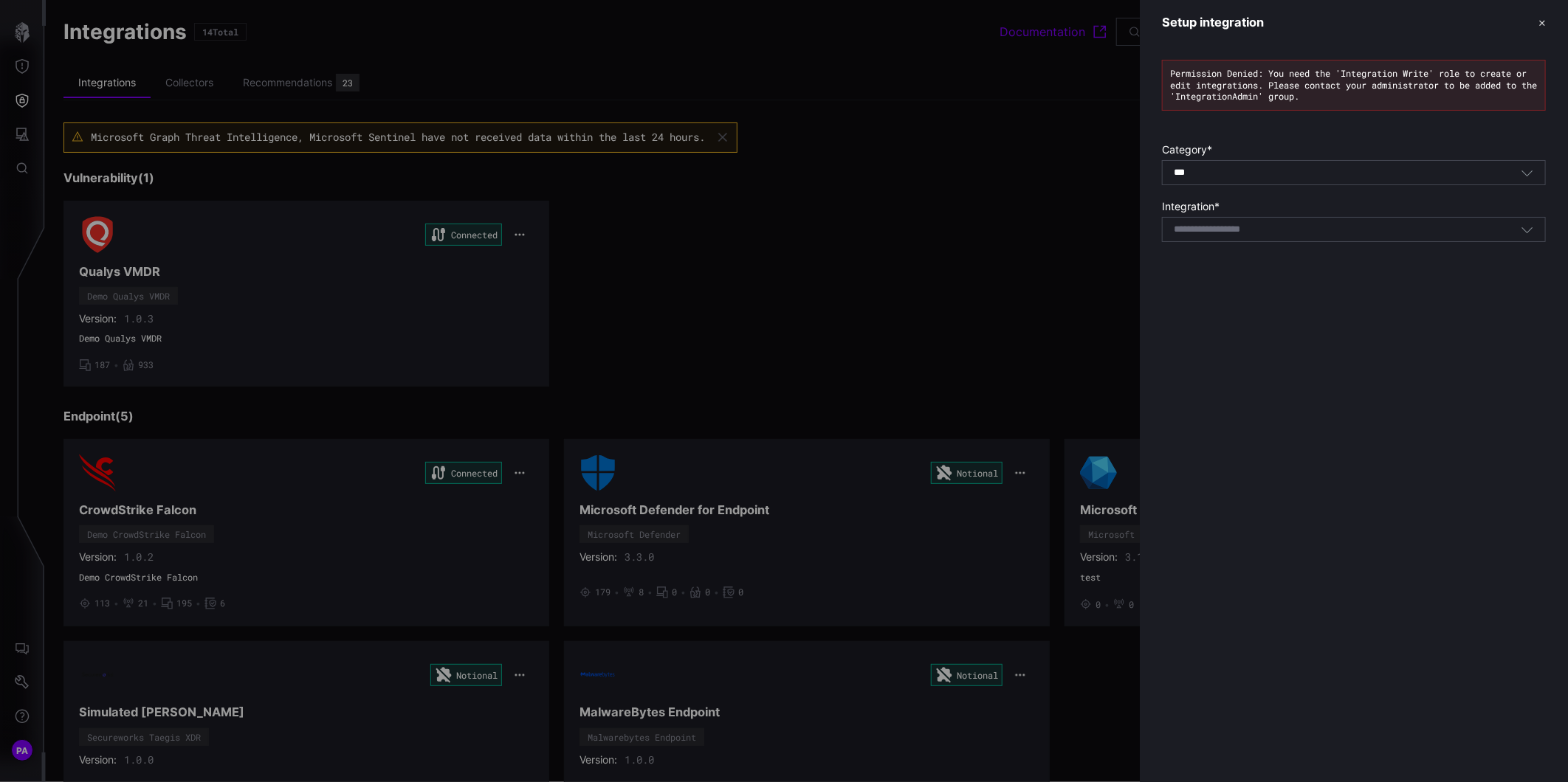
click at [917, 409] on div at bounding box center [784, 391] width 1568 height 782
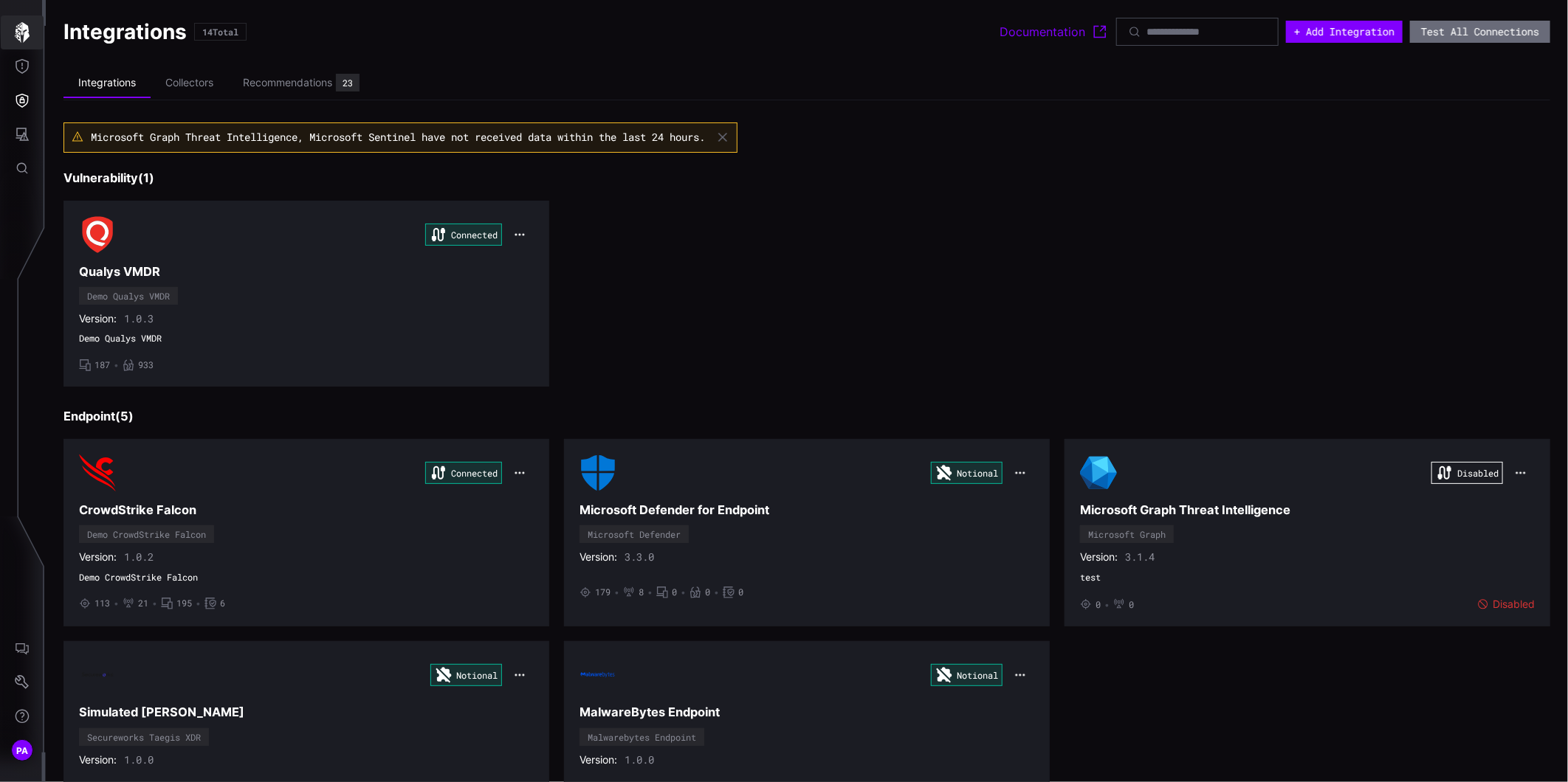
click at [29, 34] on icon "button" at bounding box center [22, 32] width 20 height 20
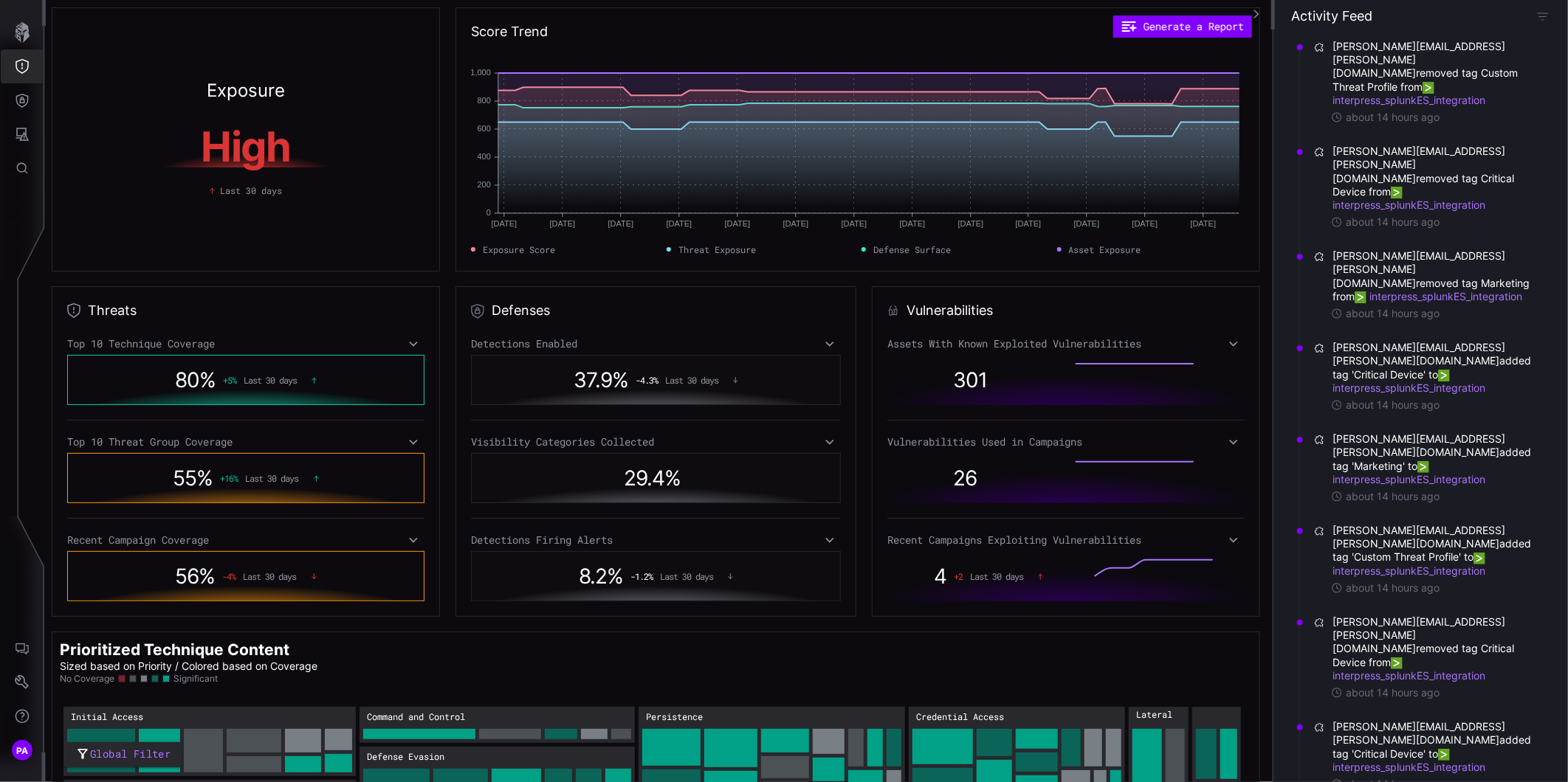
click at [31, 56] on button "Threat Exposure" at bounding box center [22, 66] width 43 height 34
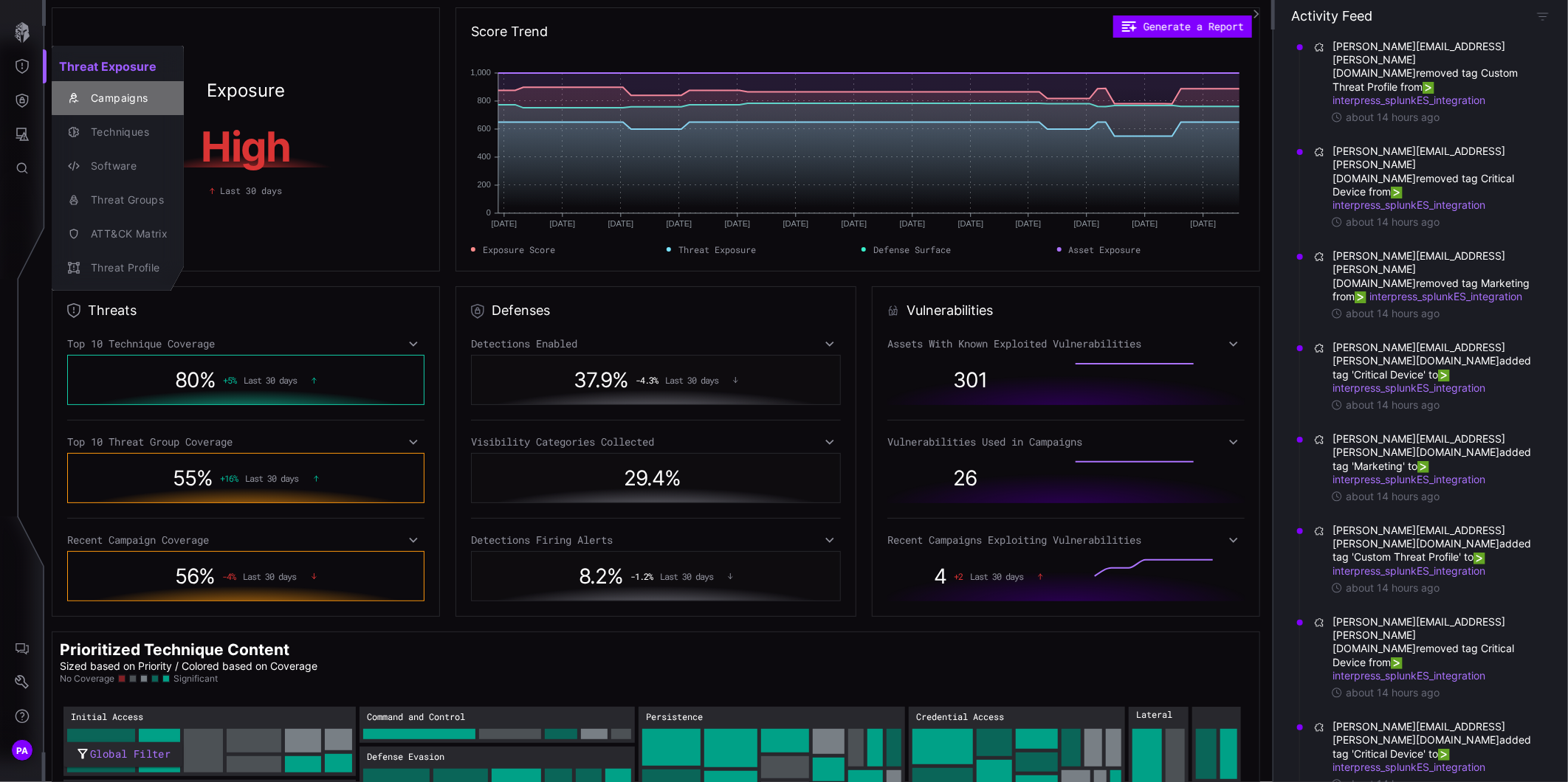
click at [113, 104] on div "Campaigns" at bounding box center [126, 98] width 84 height 18
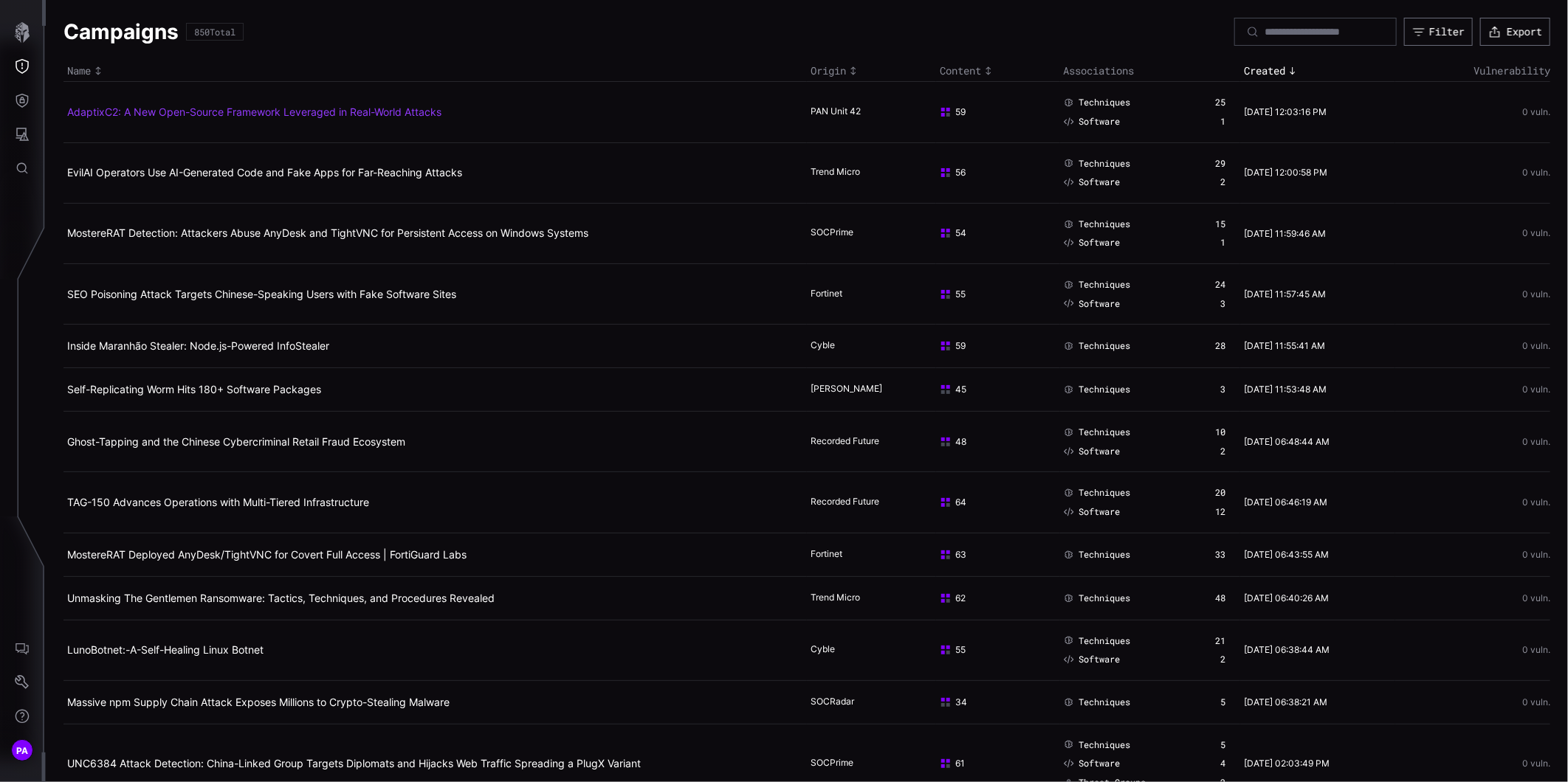
click at [192, 116] on link "AdaptixC2: A New Open-Source Framework Leveraged in Real-World Attacks" at bounding box center [254, 111] width 375 height 13
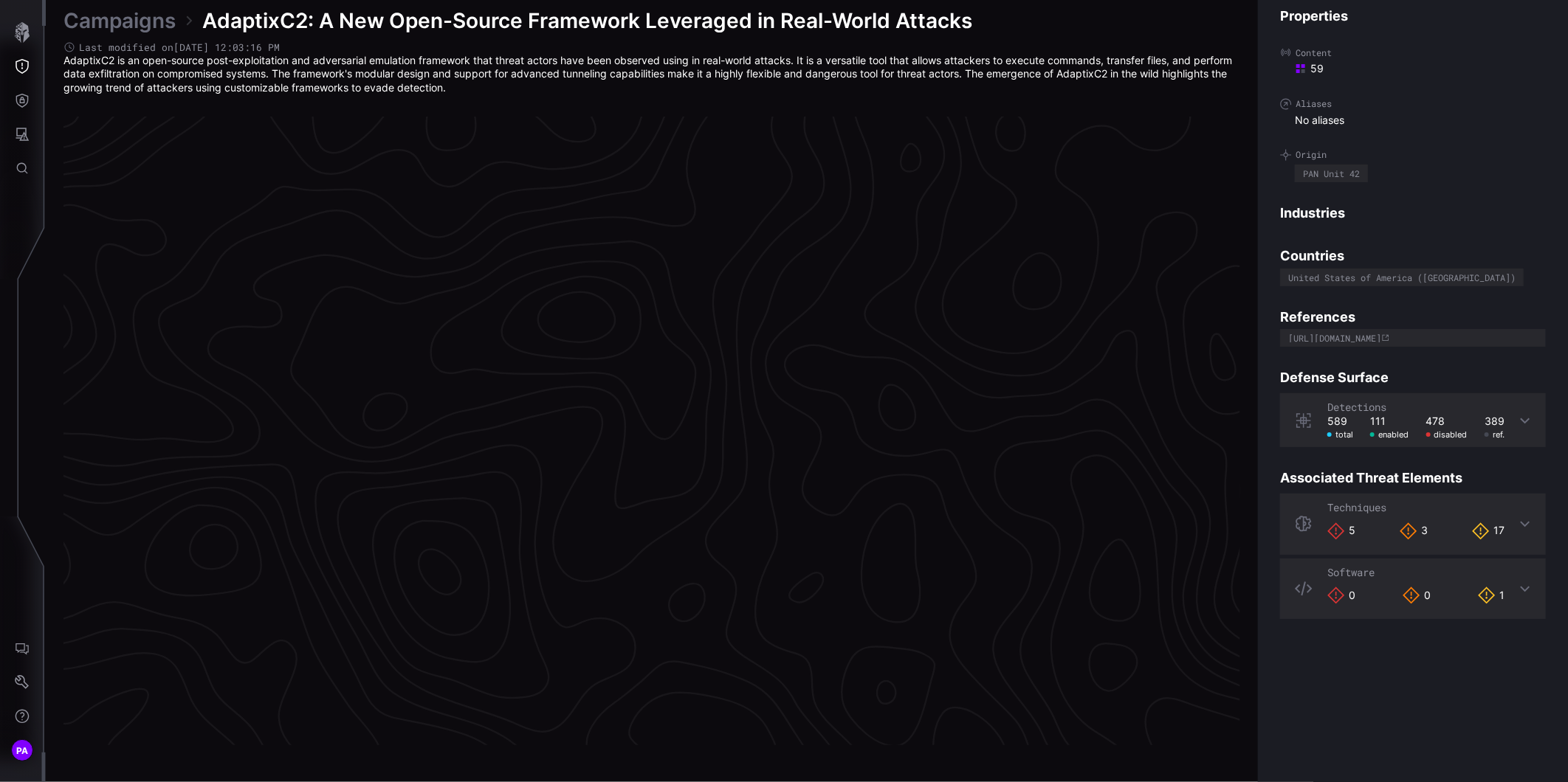
scroll to position [3012, 525]
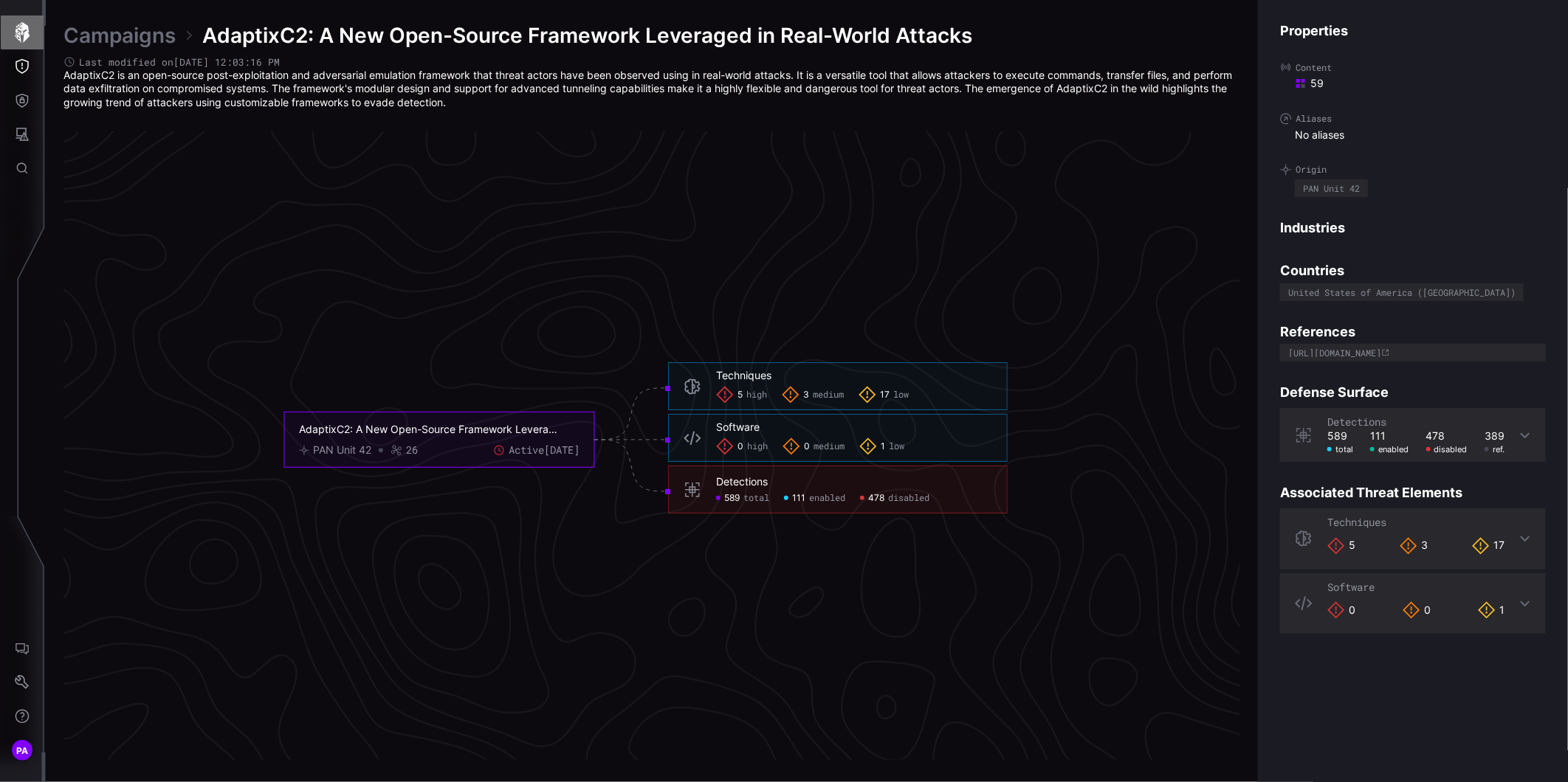
click at [20, 32] on icon "button" at bounding box center [23, 32] width 15 height 20
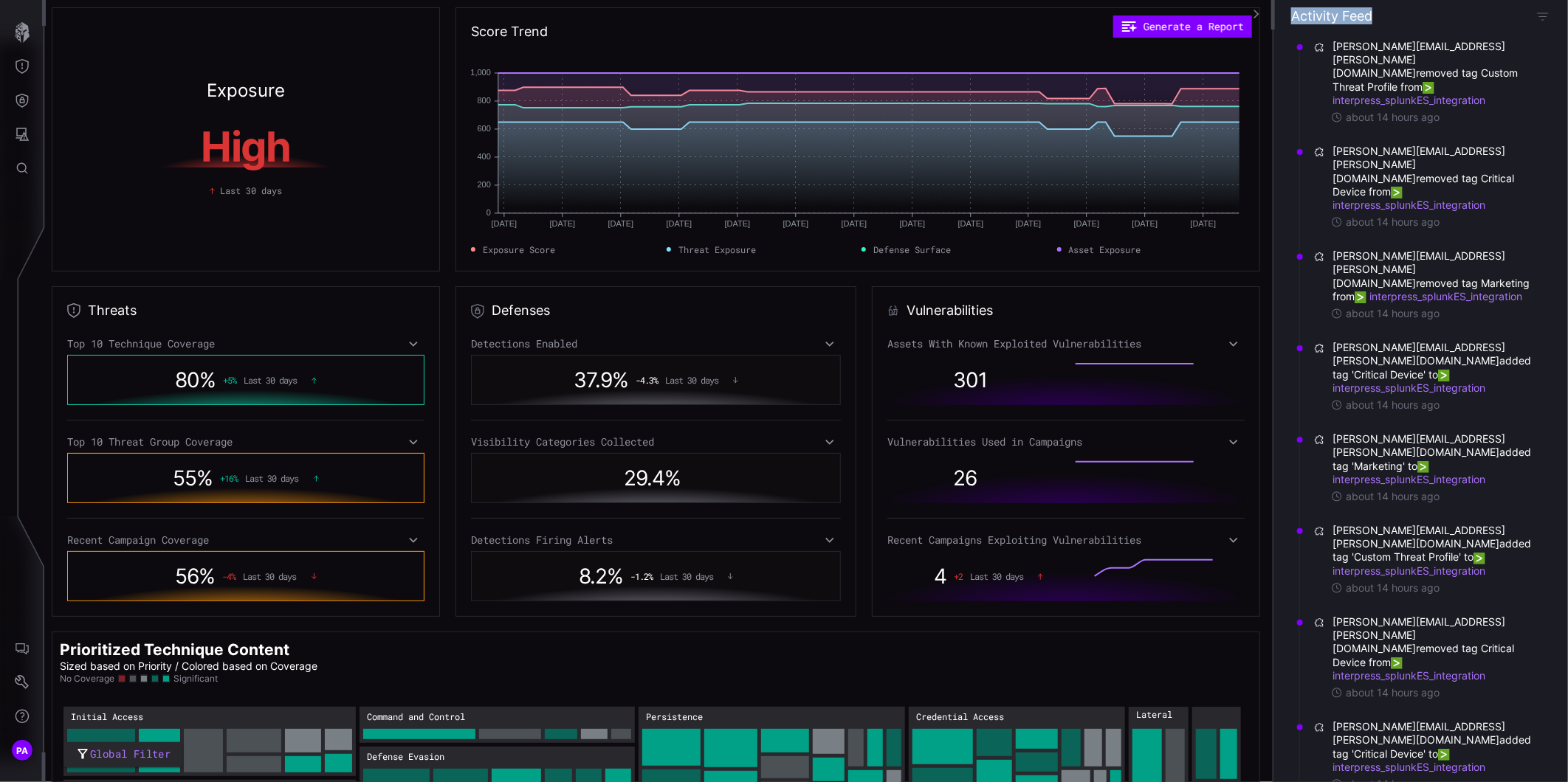
drag, startPoint x: 1294, startPoint y: 17, endPoint x: 1403, endPoint y: 17, distance: 109.0
click at [1403, 17] on div "Activity Feed" at bounding box center [1421, 16] width 259 height 17
click at [23, 33] on icon "button" at bounding box center [22, 32] width 20 height 20
click at [17, 68] on icon "Threat Exposure" at bounding box center [23, 66] width 14 height 15
